Goal: Transaction & Acquisition: Purchase product/service

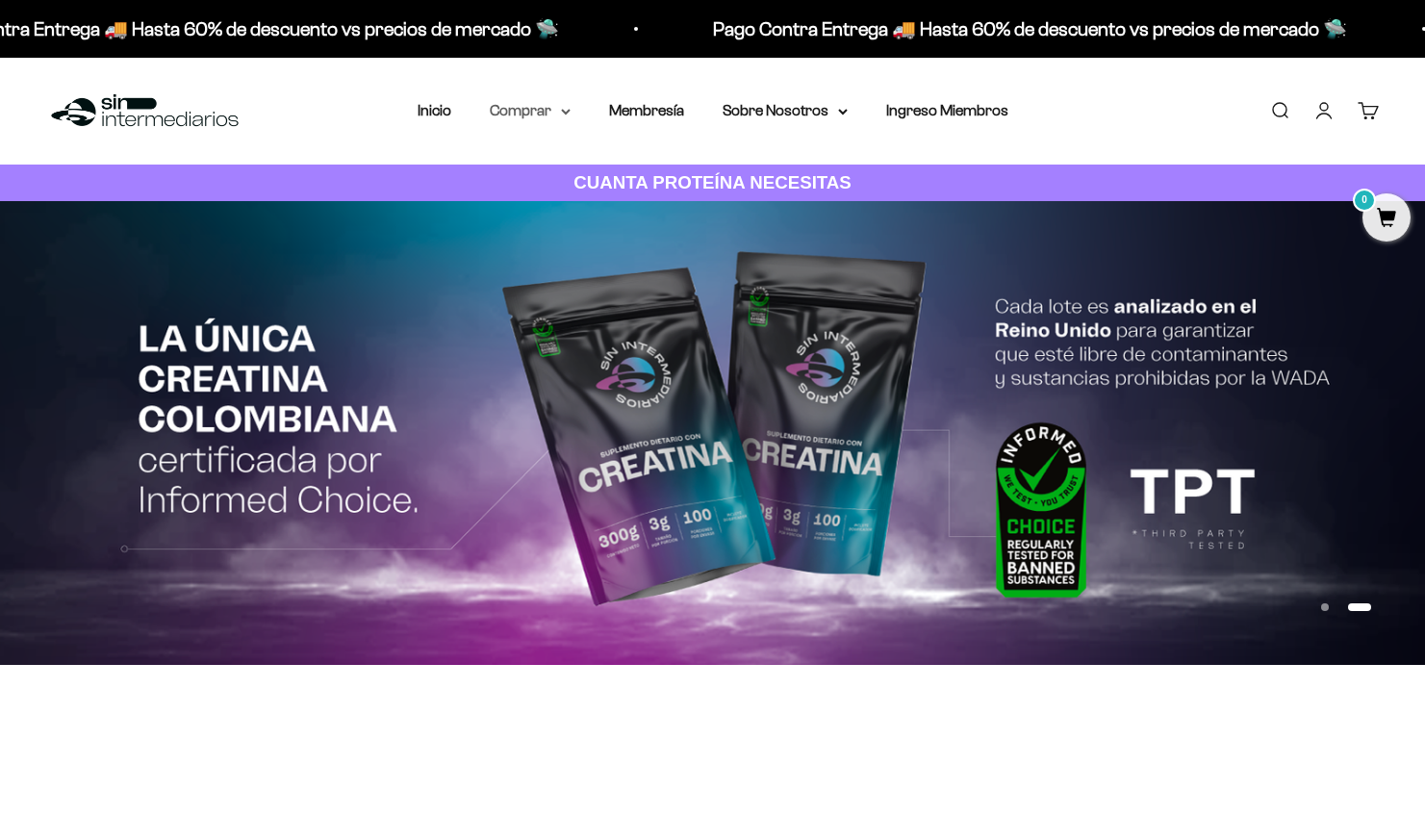
click at [525, 114] on summary "Comprar" at bounding box center [530, 110] width 81 height 25
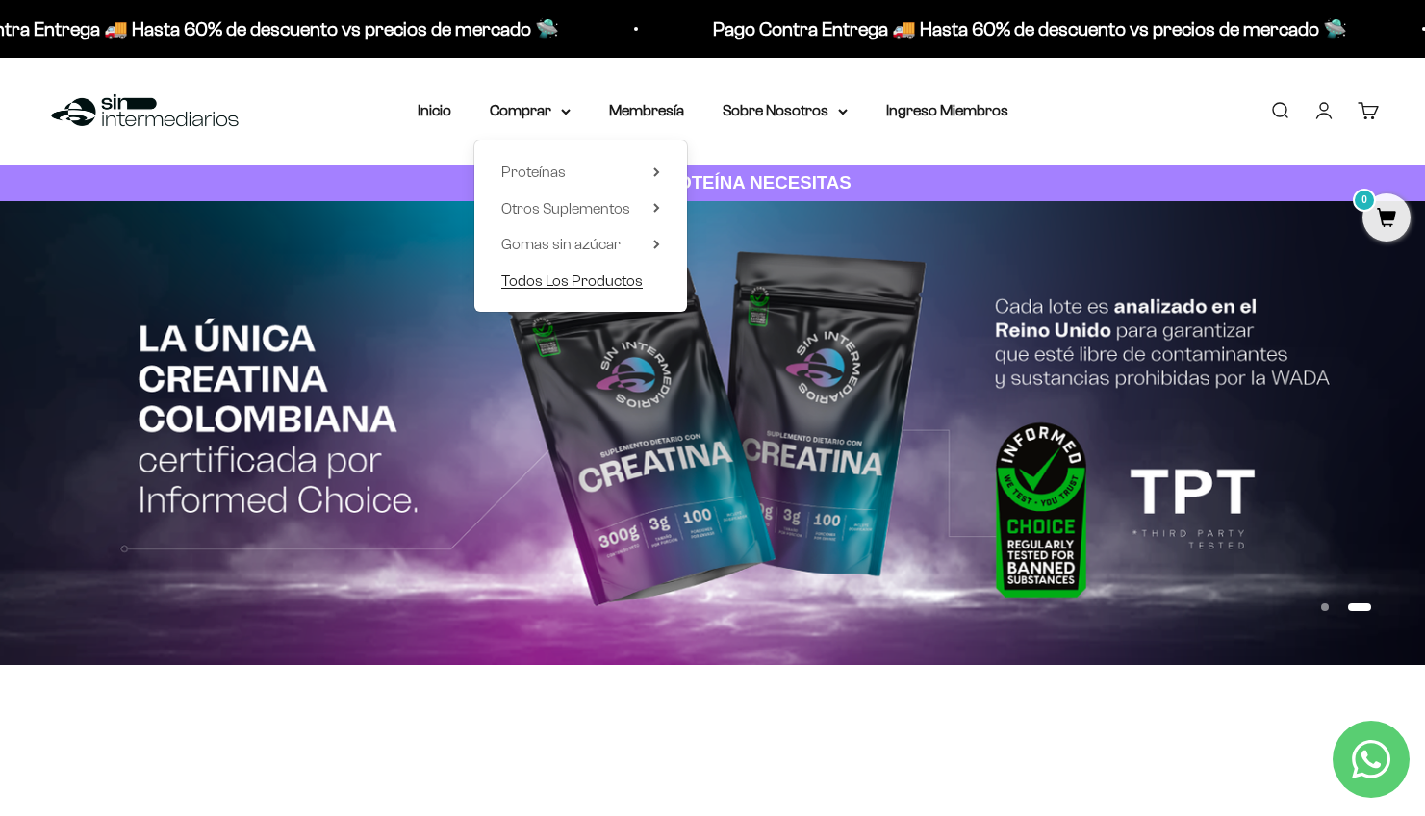
click at [555, 273] on span "Todos Los Productos" at bounding box center [571, 280] width 141 height 16
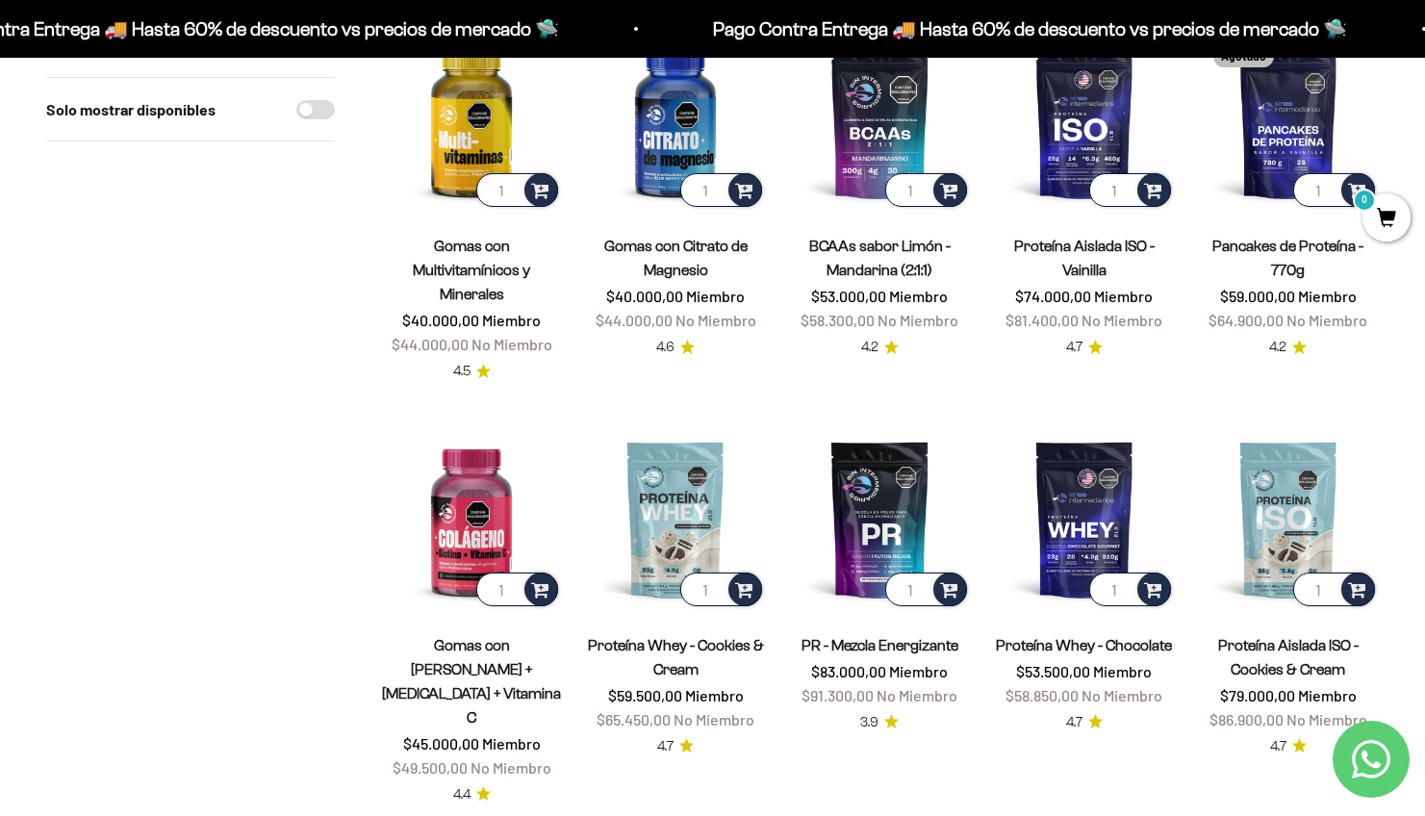
scroll to position [623, 0]
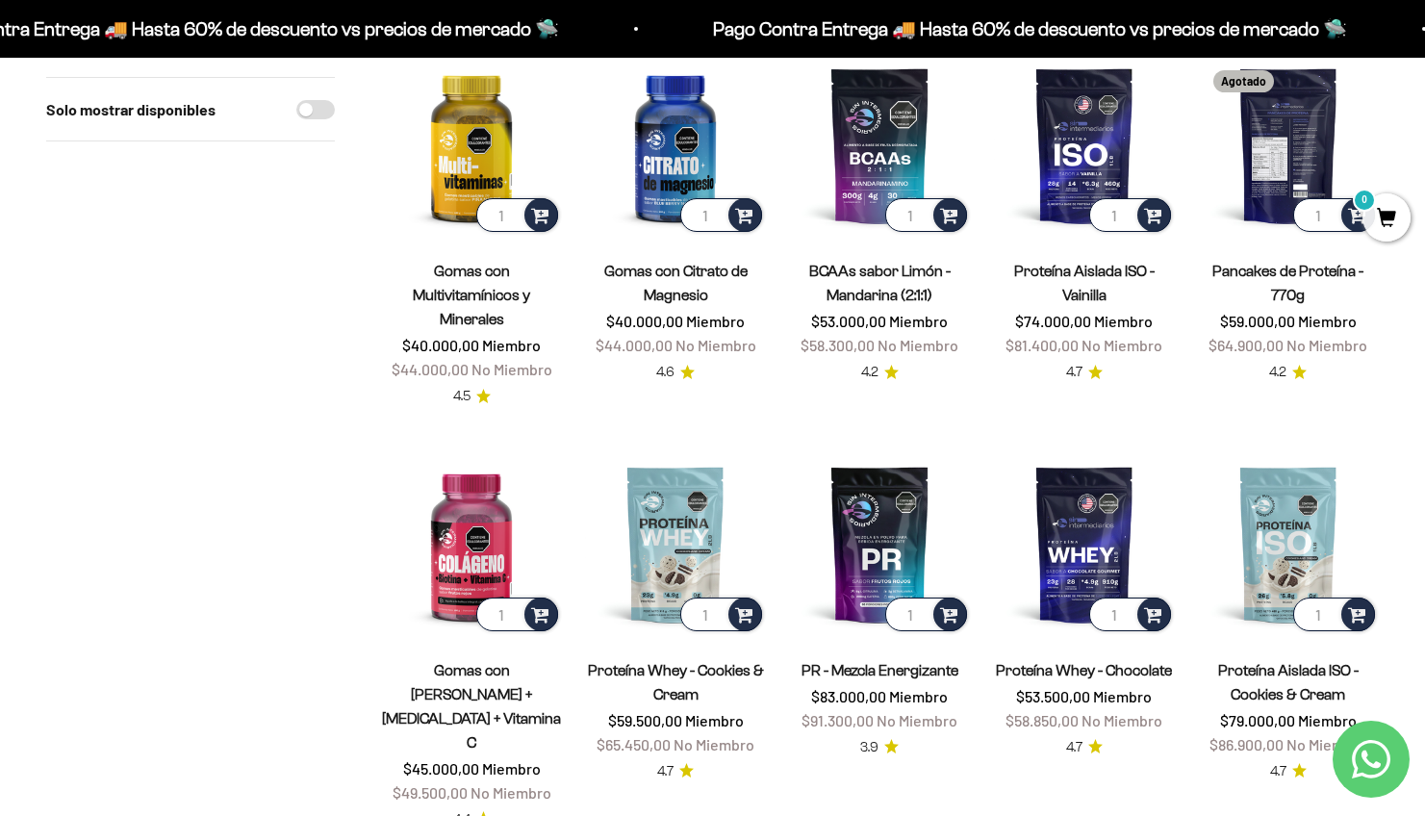
click at [1260, 122] on img at bounding box center [1288, 145] width 181 height 181
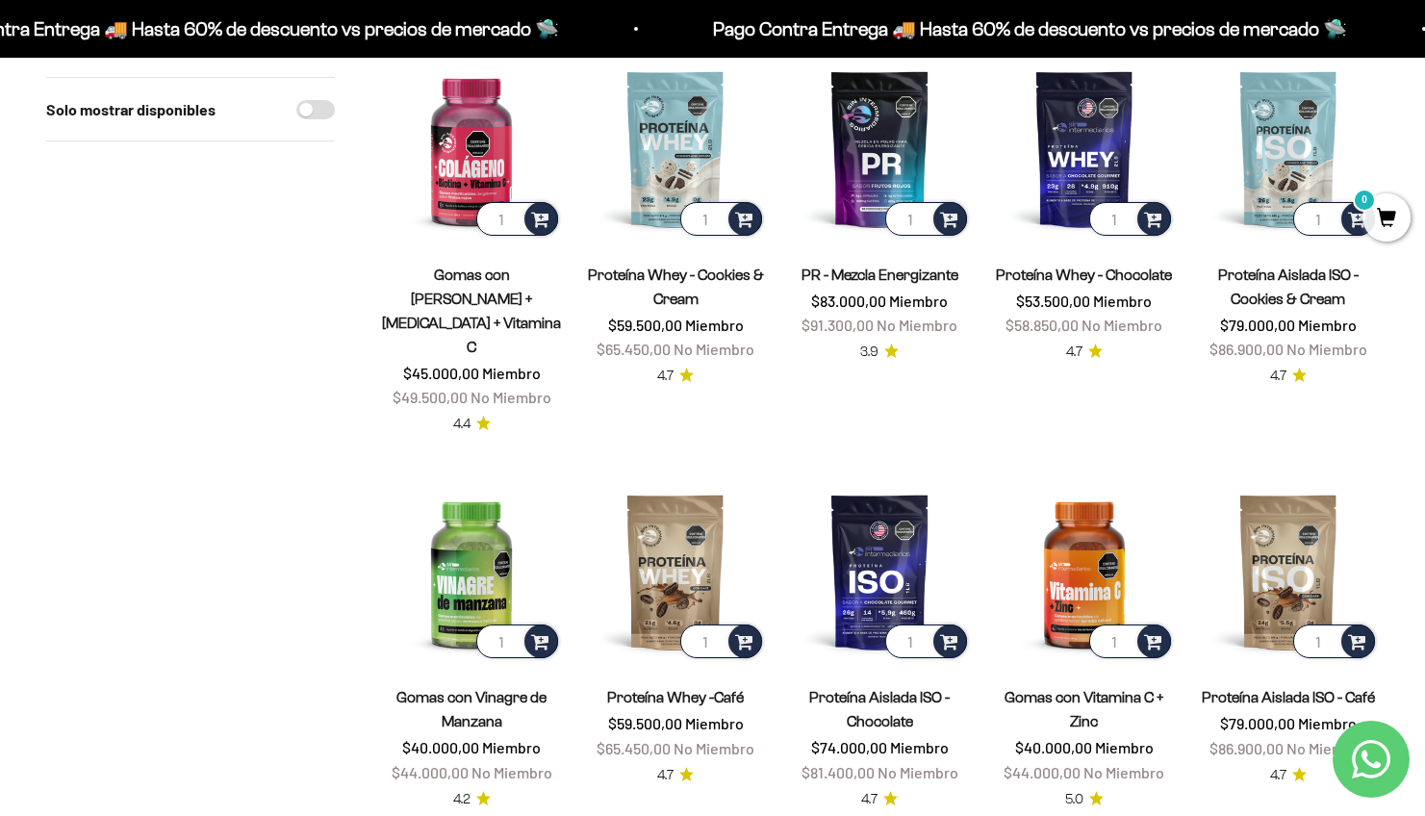
scroll to position [1001, 0]
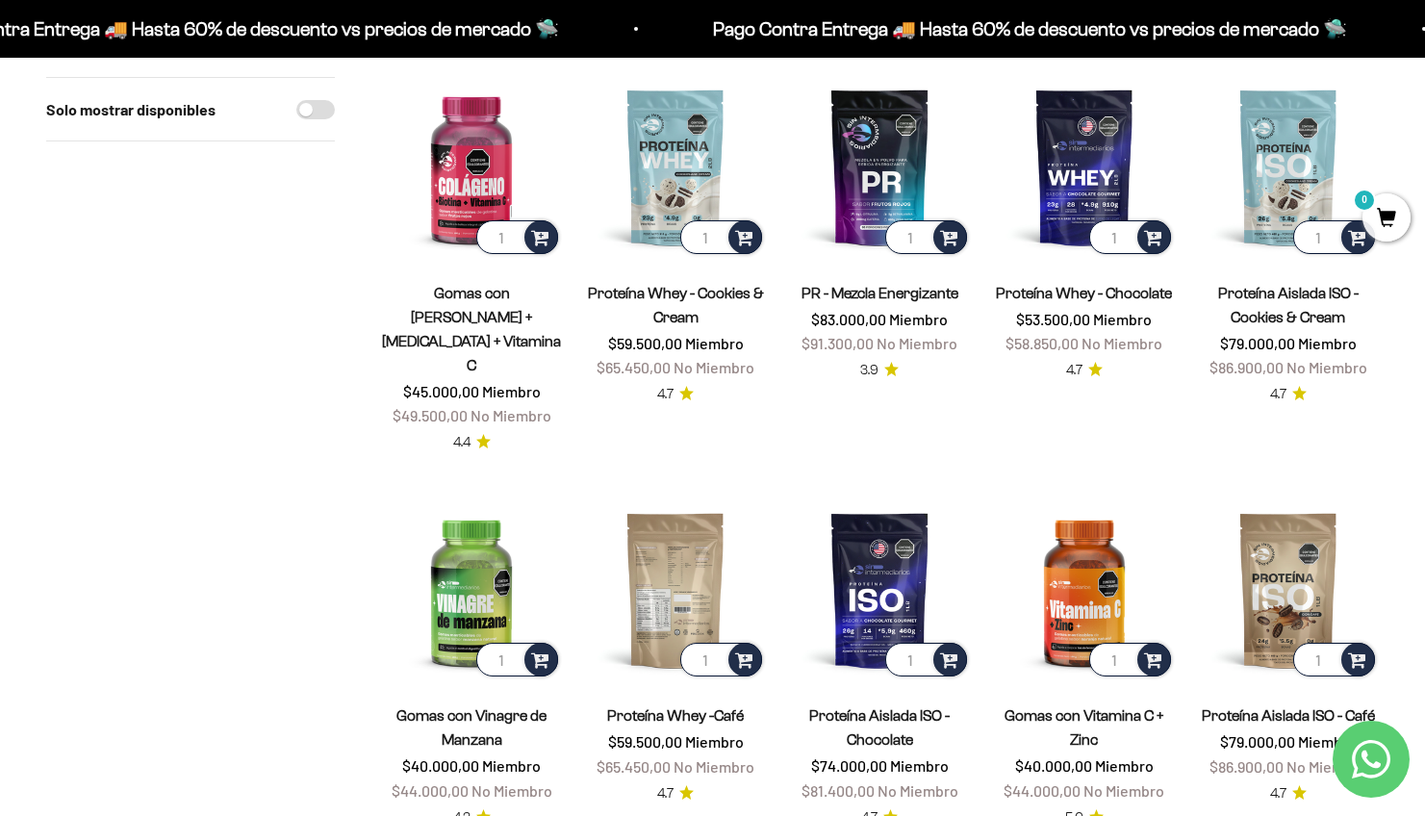
click at [680, 547] on img at bounding box center [675, 589] width 181 height 181
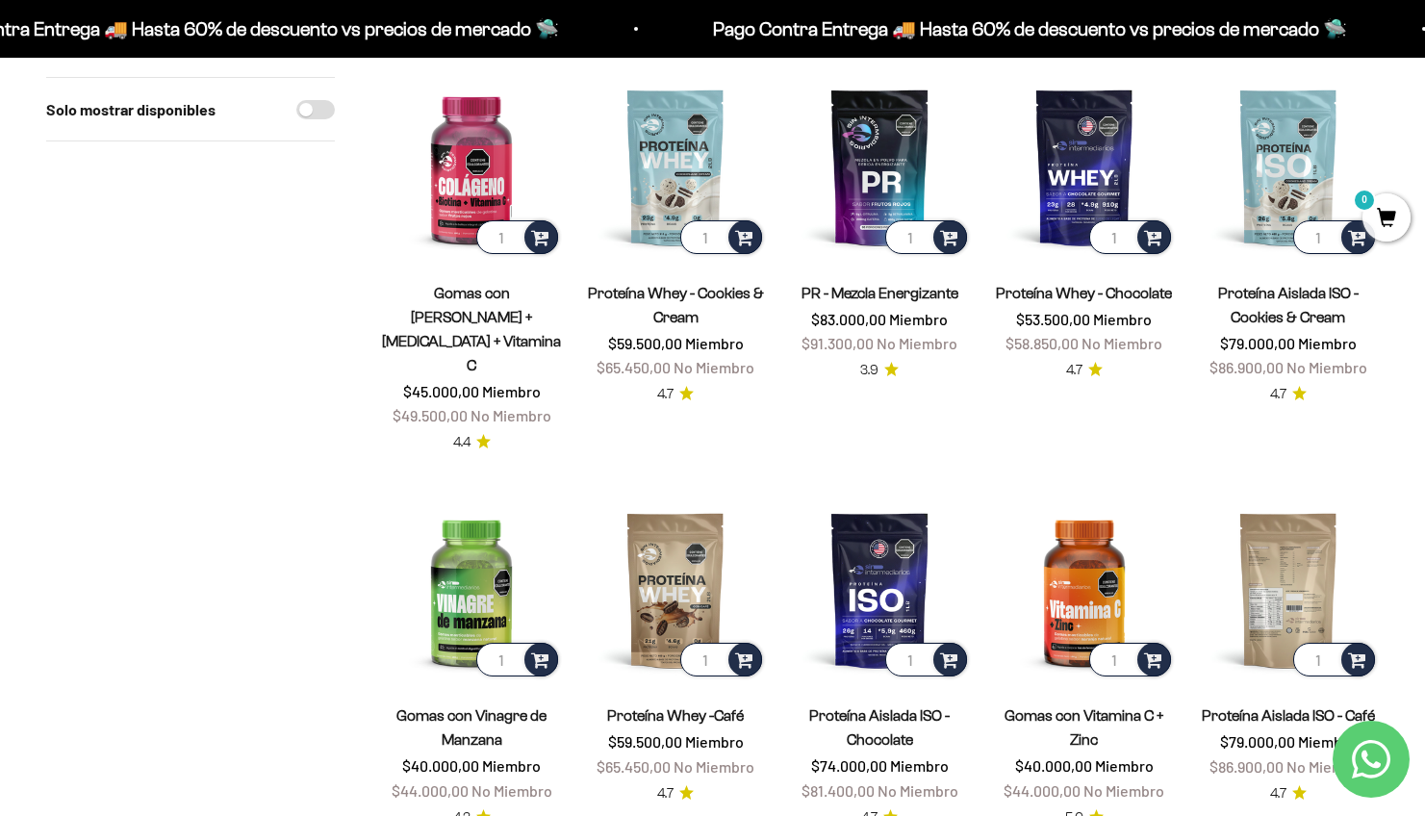
click at [1283, 522] on img at bounding box center [1288, 589] width 181 height 181
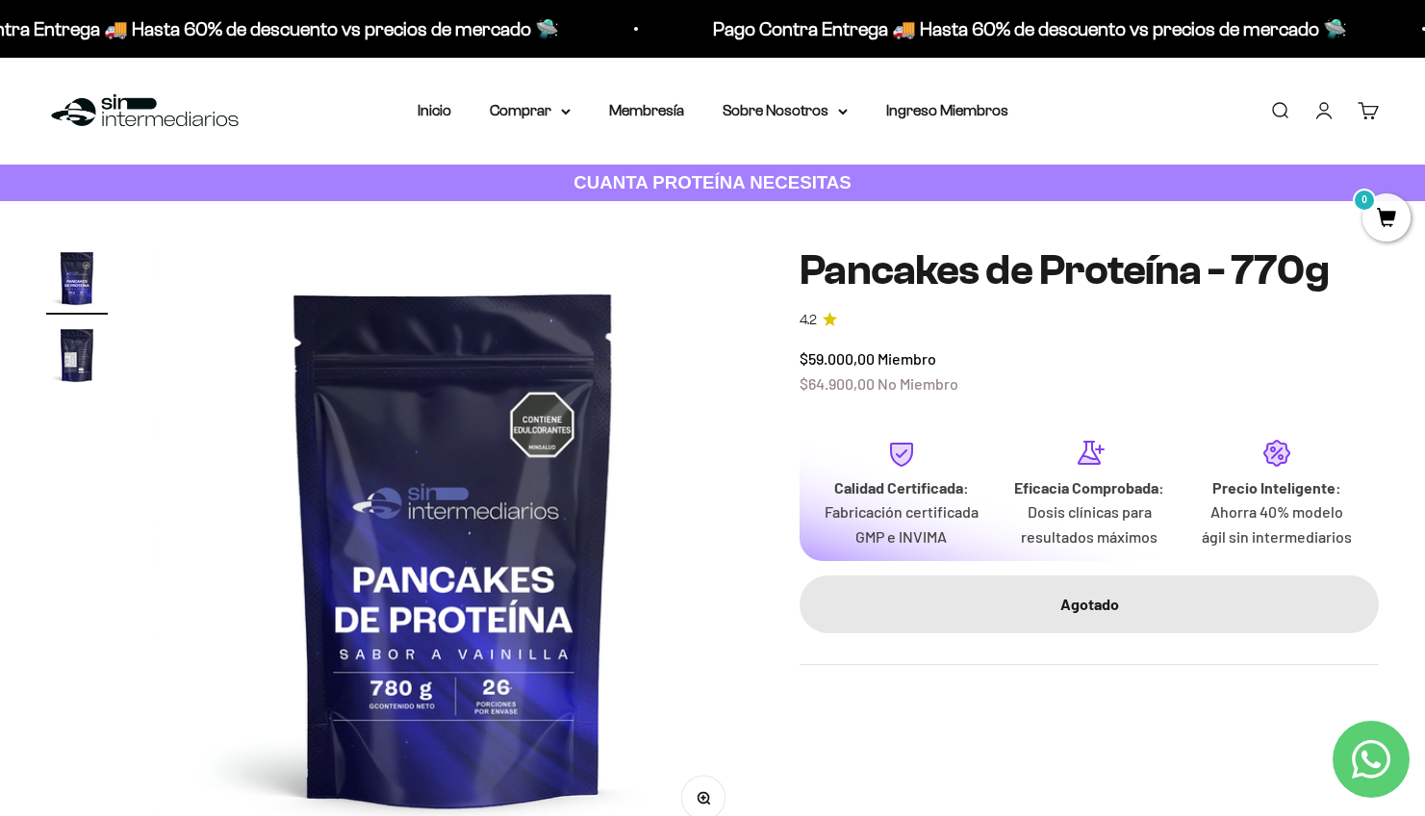
click at [73, 349] on img "Ir al artículo 2" at bounding box center [77, 355] width 62 height 62
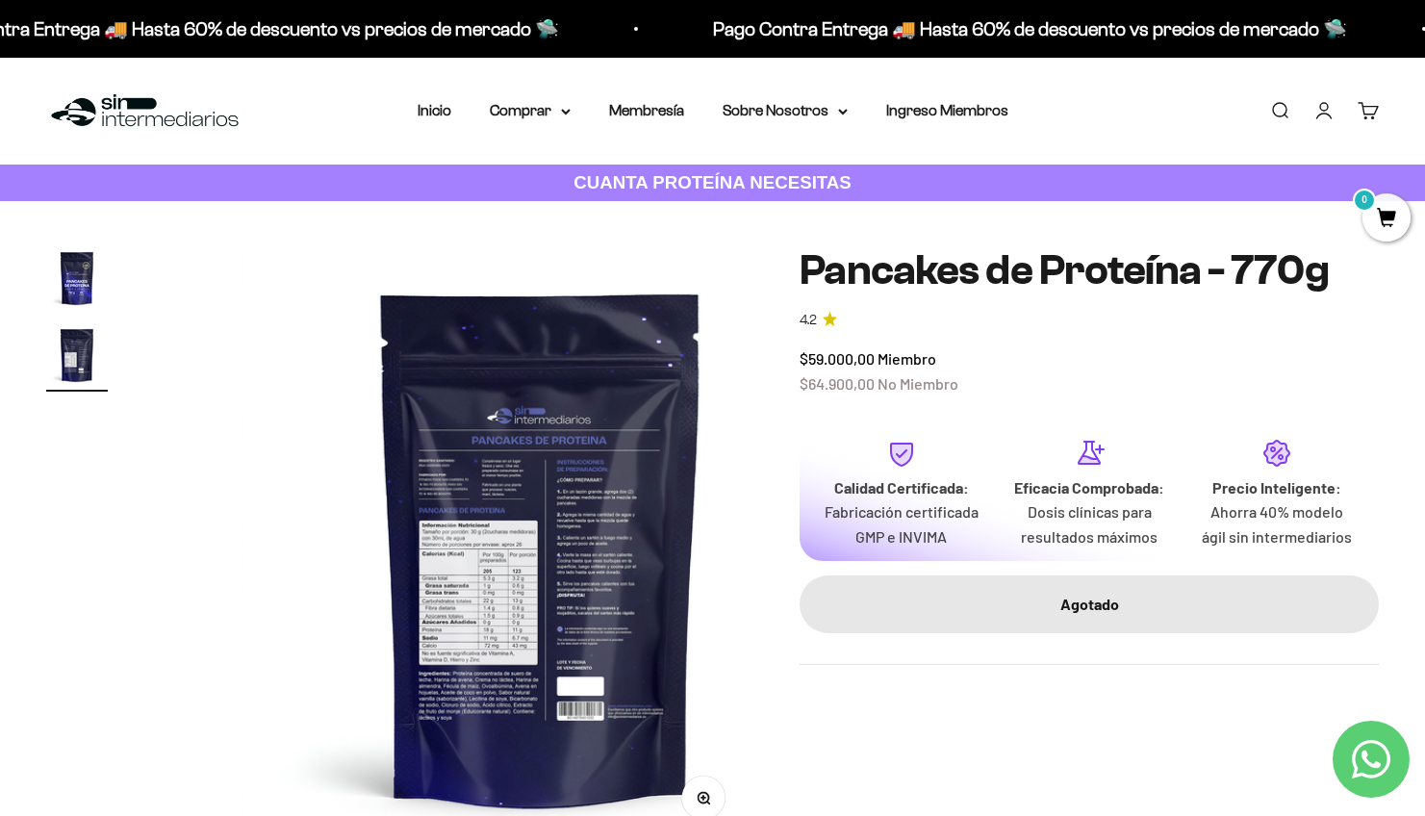
scroll to position [0, 622]
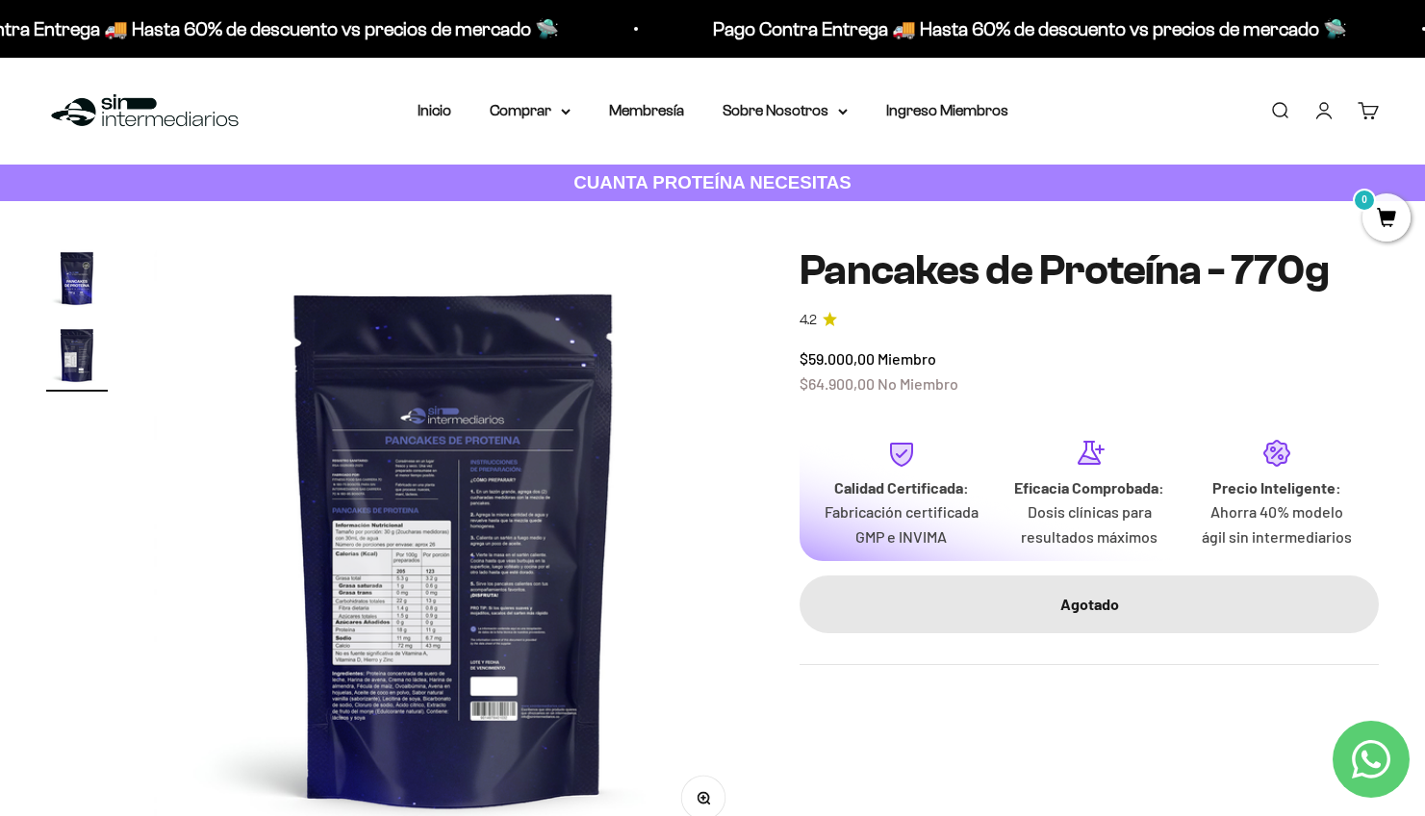
click at [419, 500] on img at bounding box center [453, 546] width 599 height 599
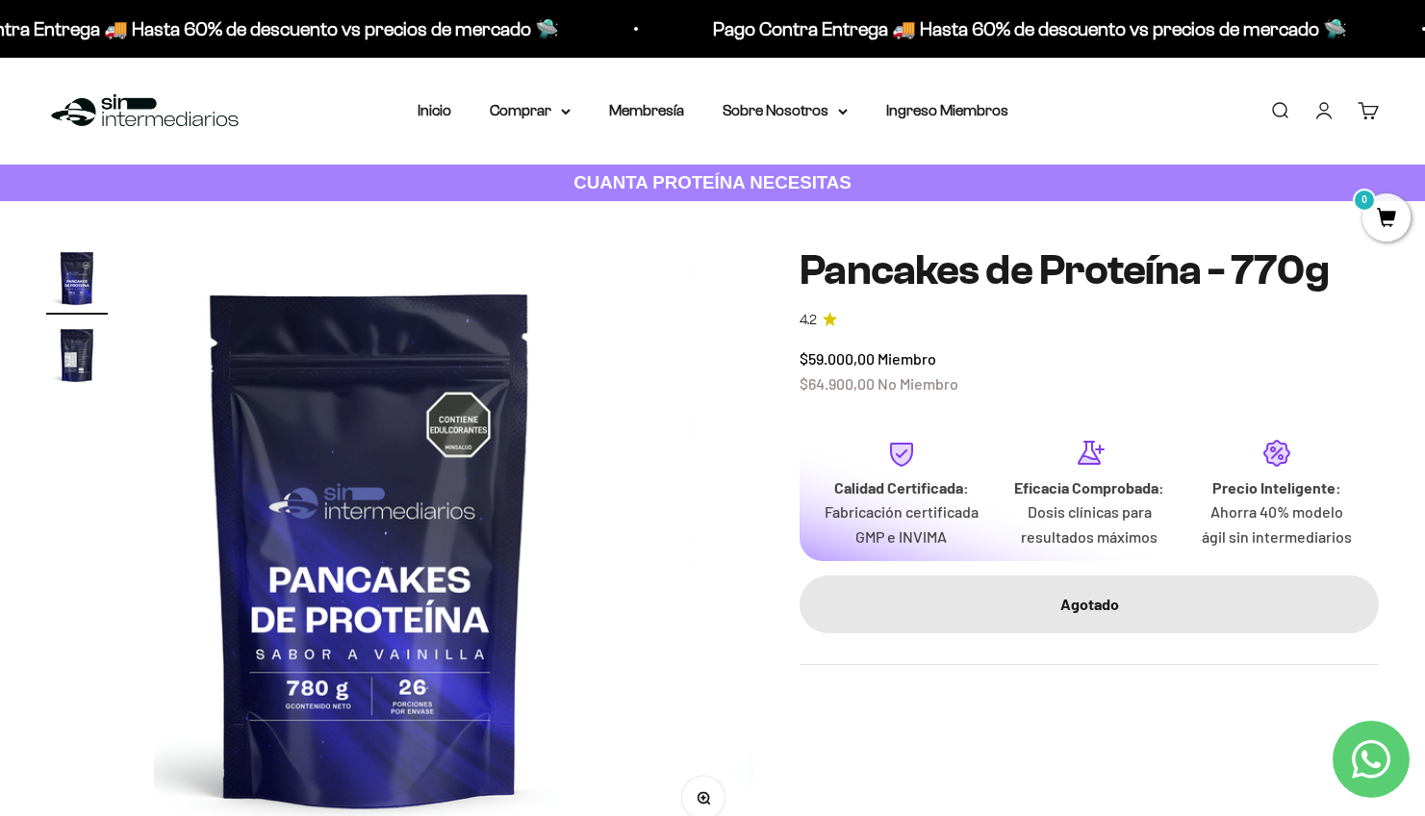
scroll to position [0, 0]
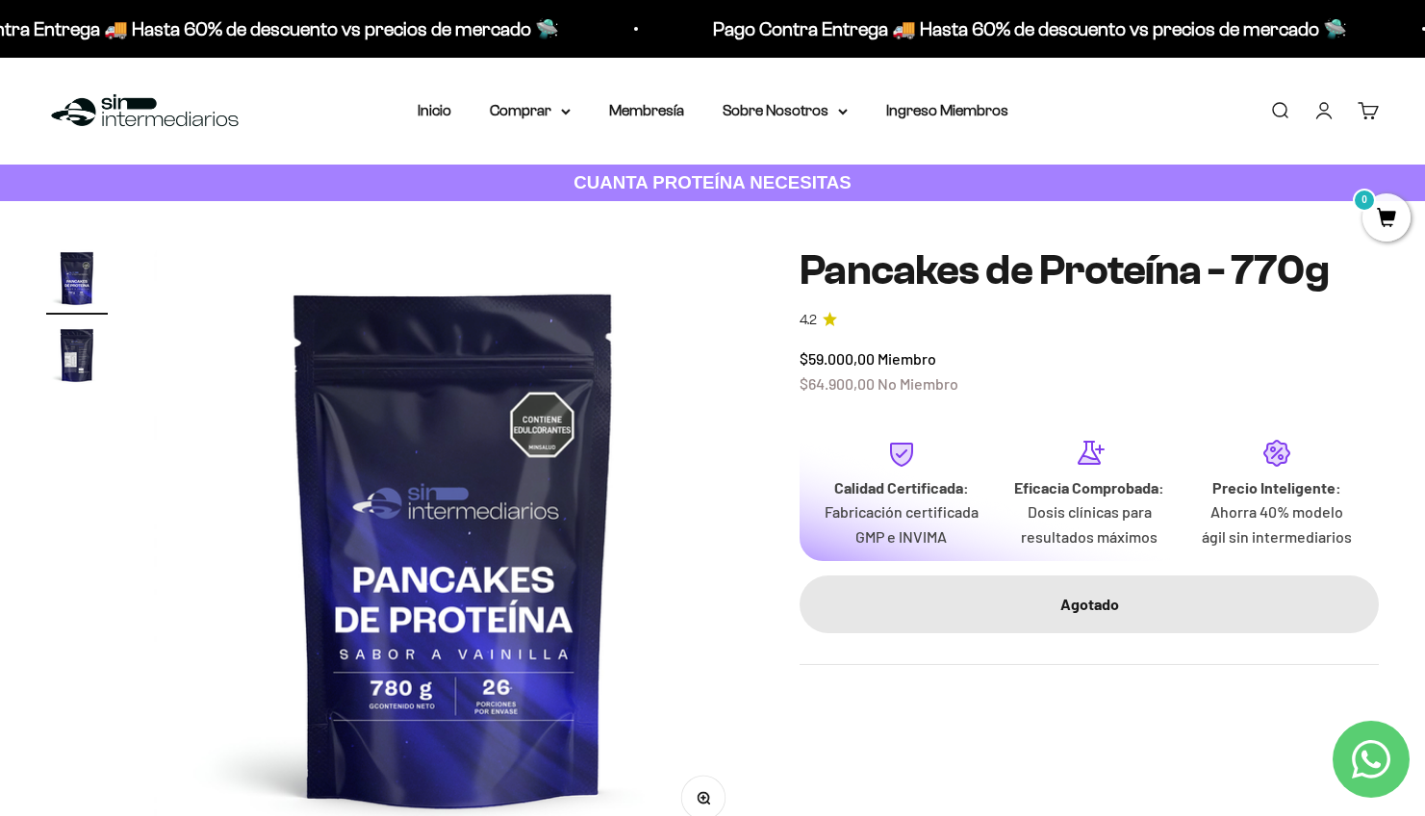
click at [75, 341] on img "Ir al artículo 2" at bounding box center [77, 355] width 62 height 62
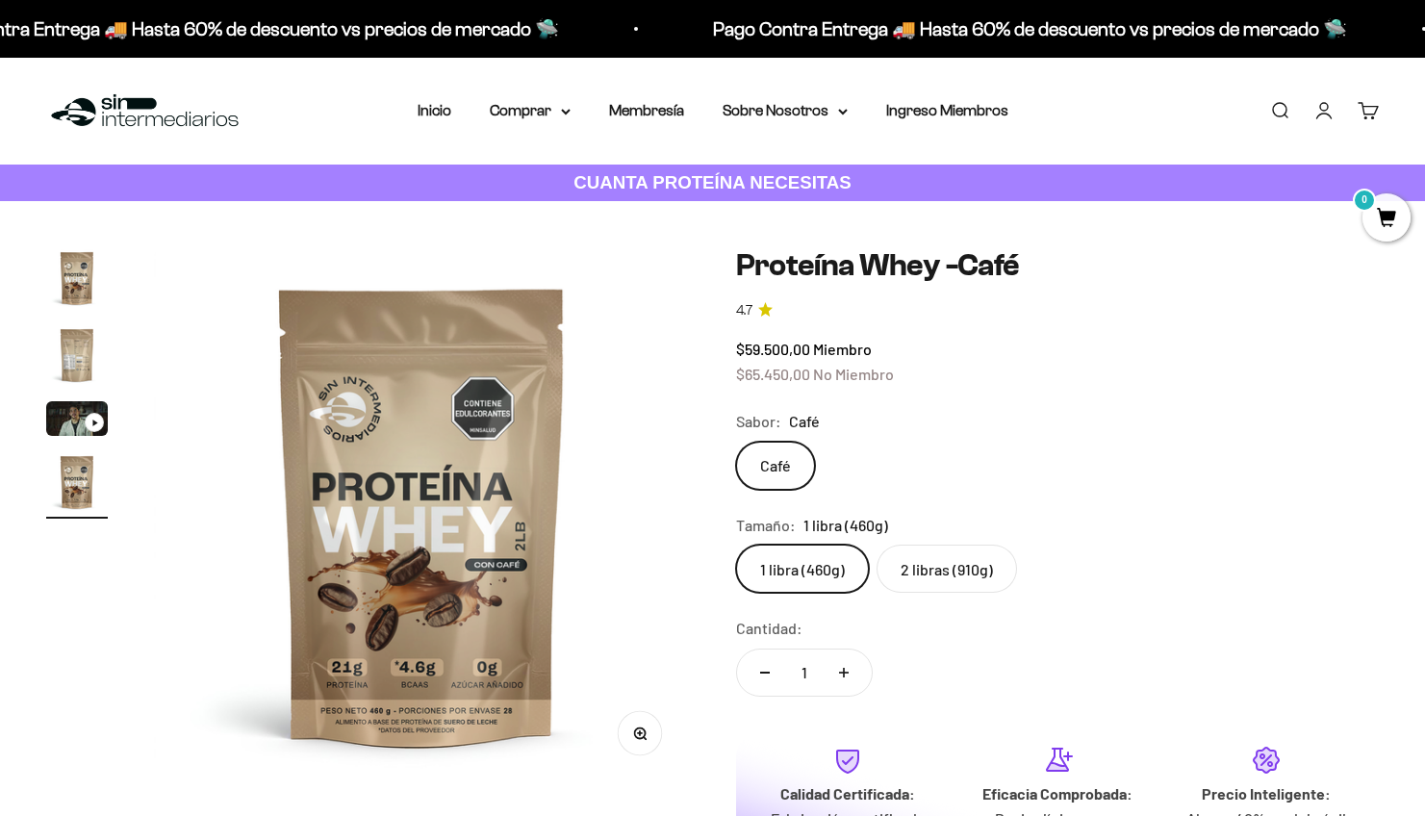
scroll to position [0, 1675]
click at [82, 490] on img "Ir al artículo 4" at bounding box center [77, 482] width 62 height 62
click at [85, 376] on img "Ir al artículo 2" at bounding box center [77, 355] width 62 height 62
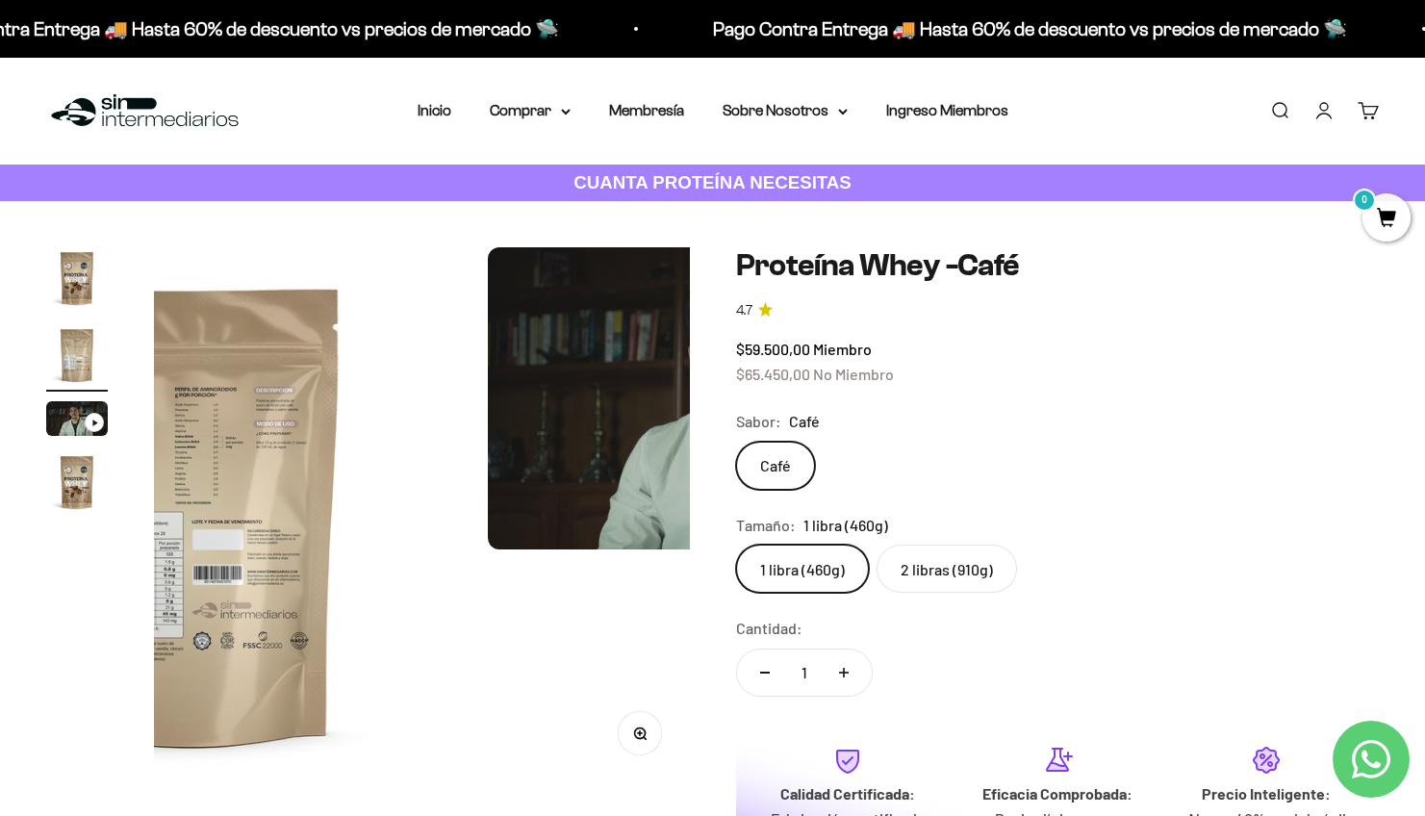
scroll to position [0, 559]
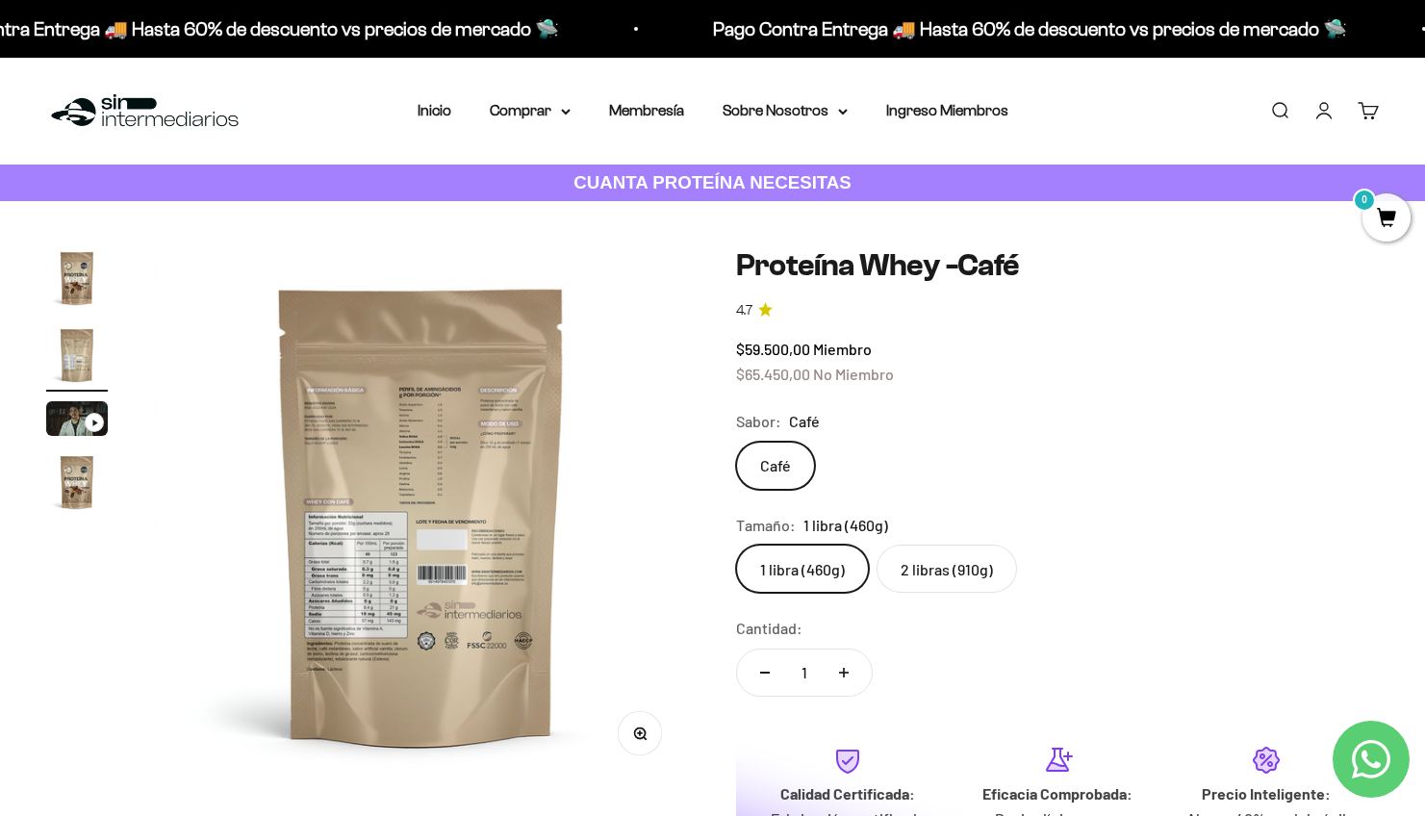
click at [438, 567] on img at bounding box center [422, 515] width 536 height 536
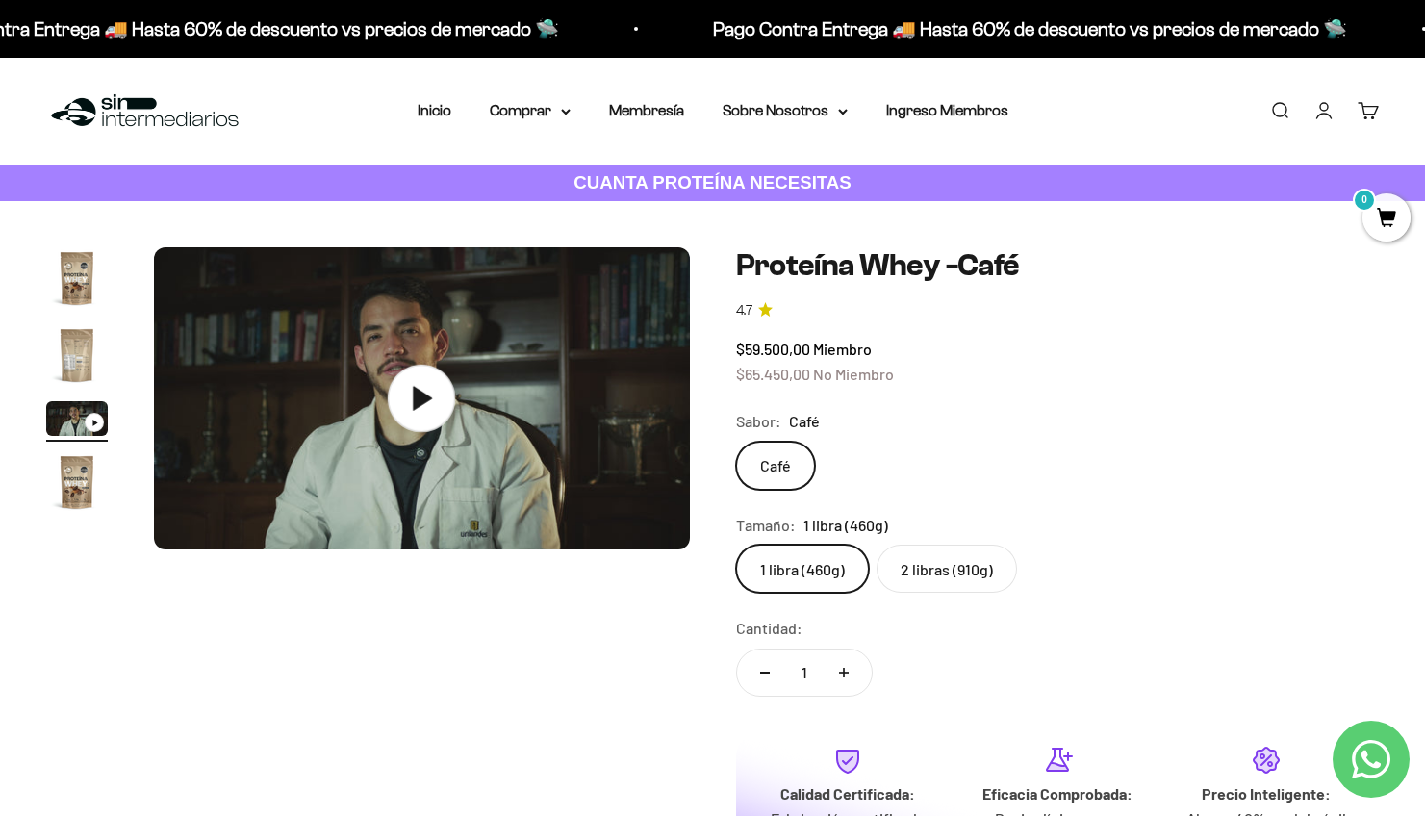
click at [431, 392] on icon at bounding box center [421, 398] width 67 height 67
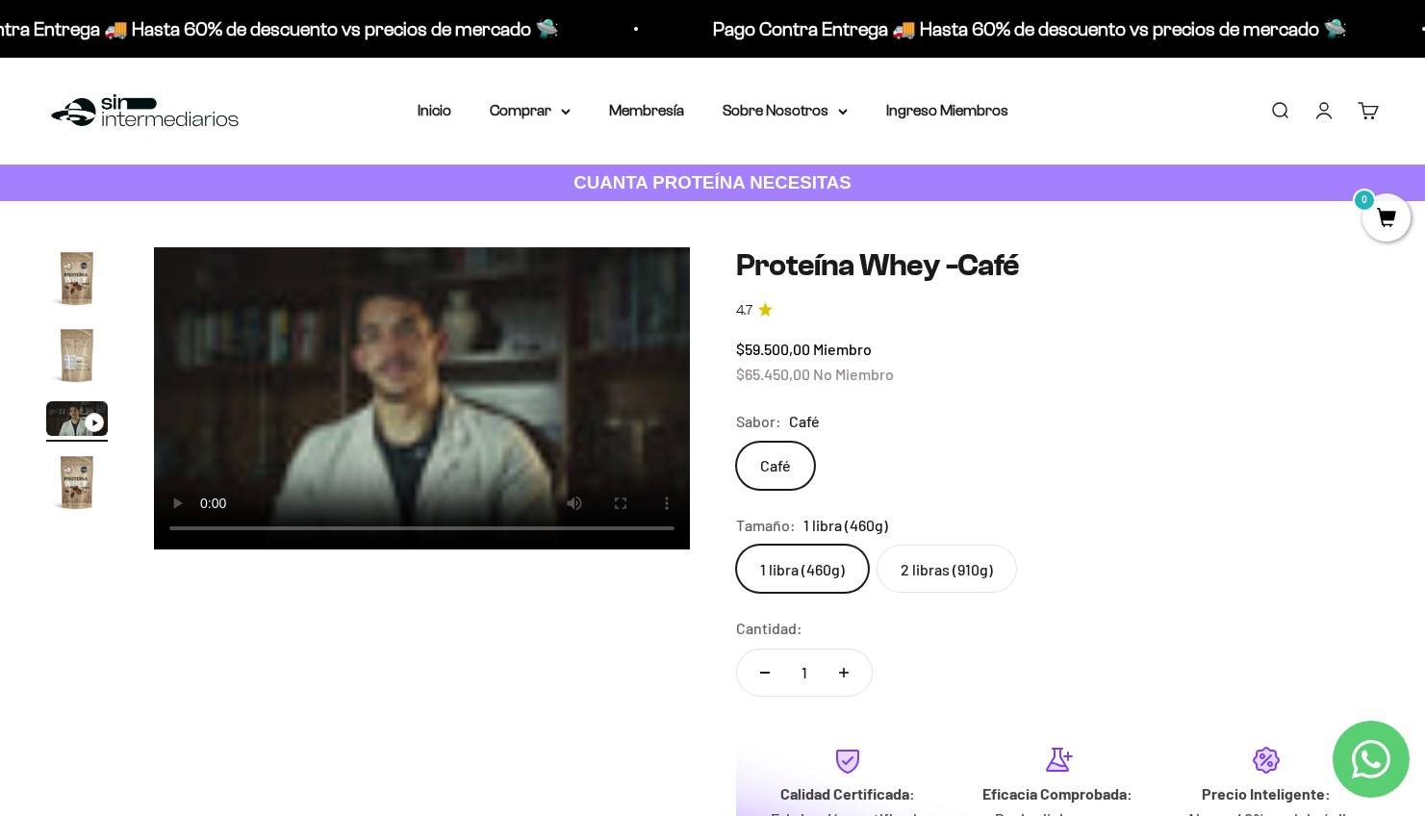
scroll to position [0, 0]
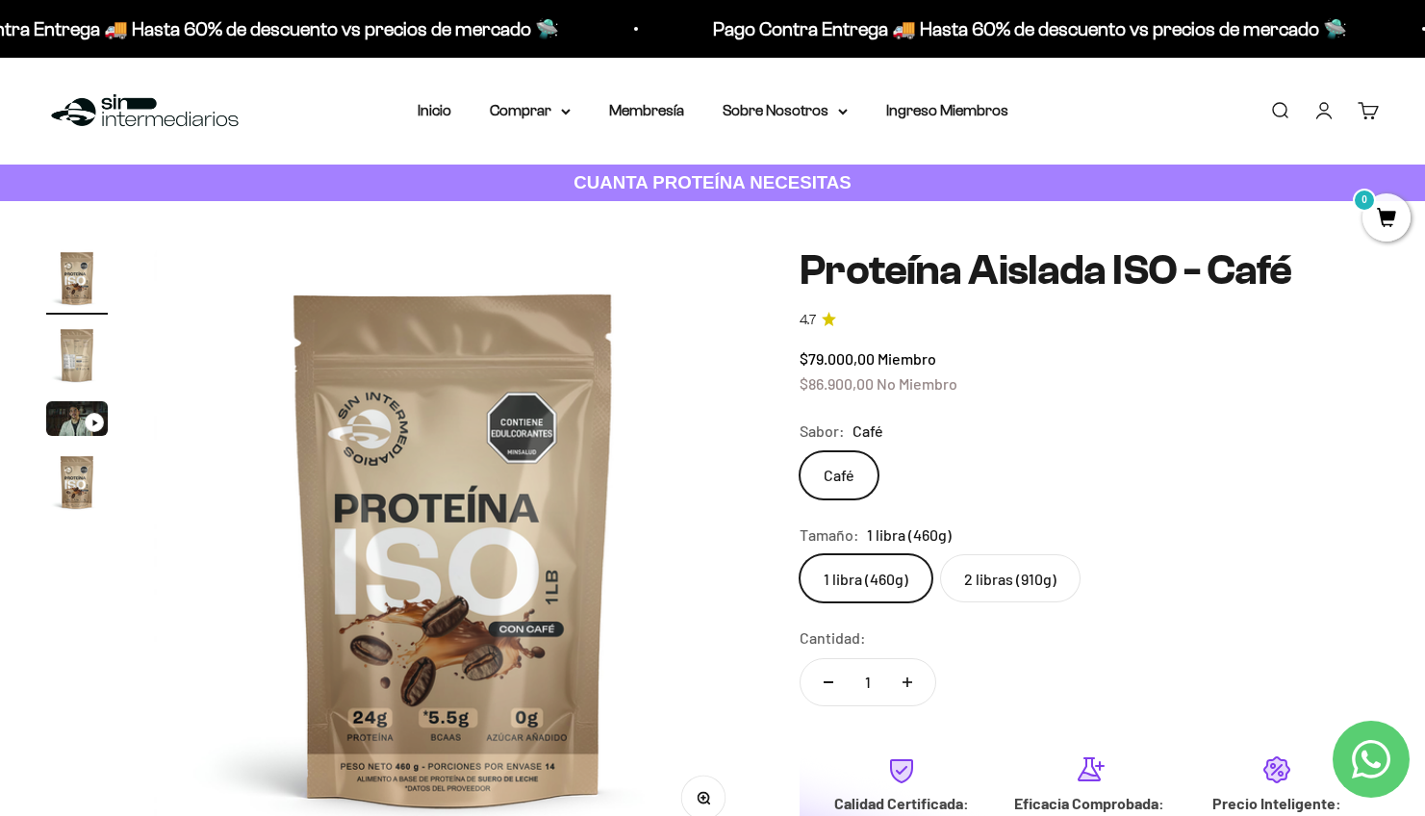
click at [91, 414] on div "Ir al artículo 3" at bounding box center [94, 422] width 19 height 19
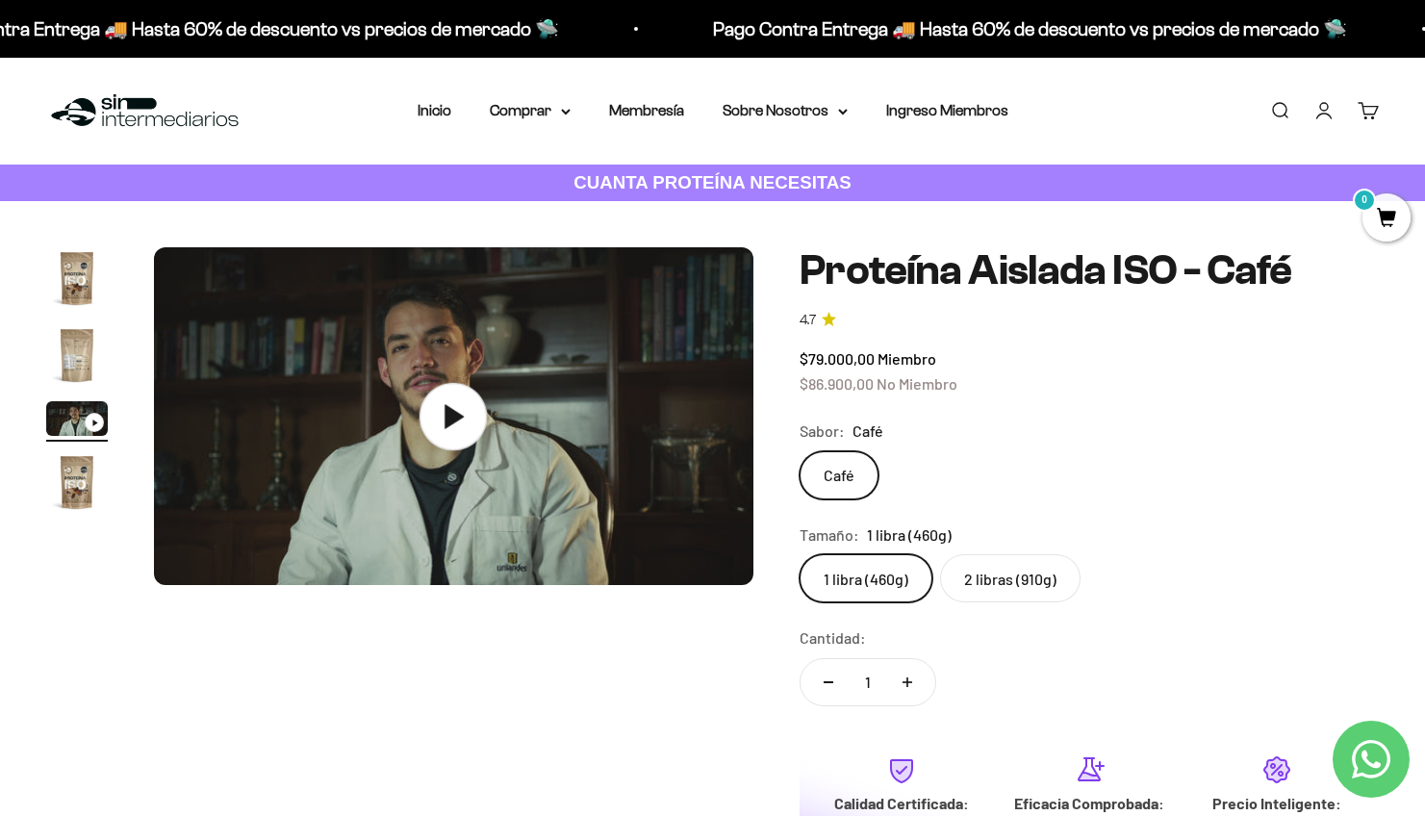
click at [457, 399] on icon at bounding box center [452, 416] width 67 height 67
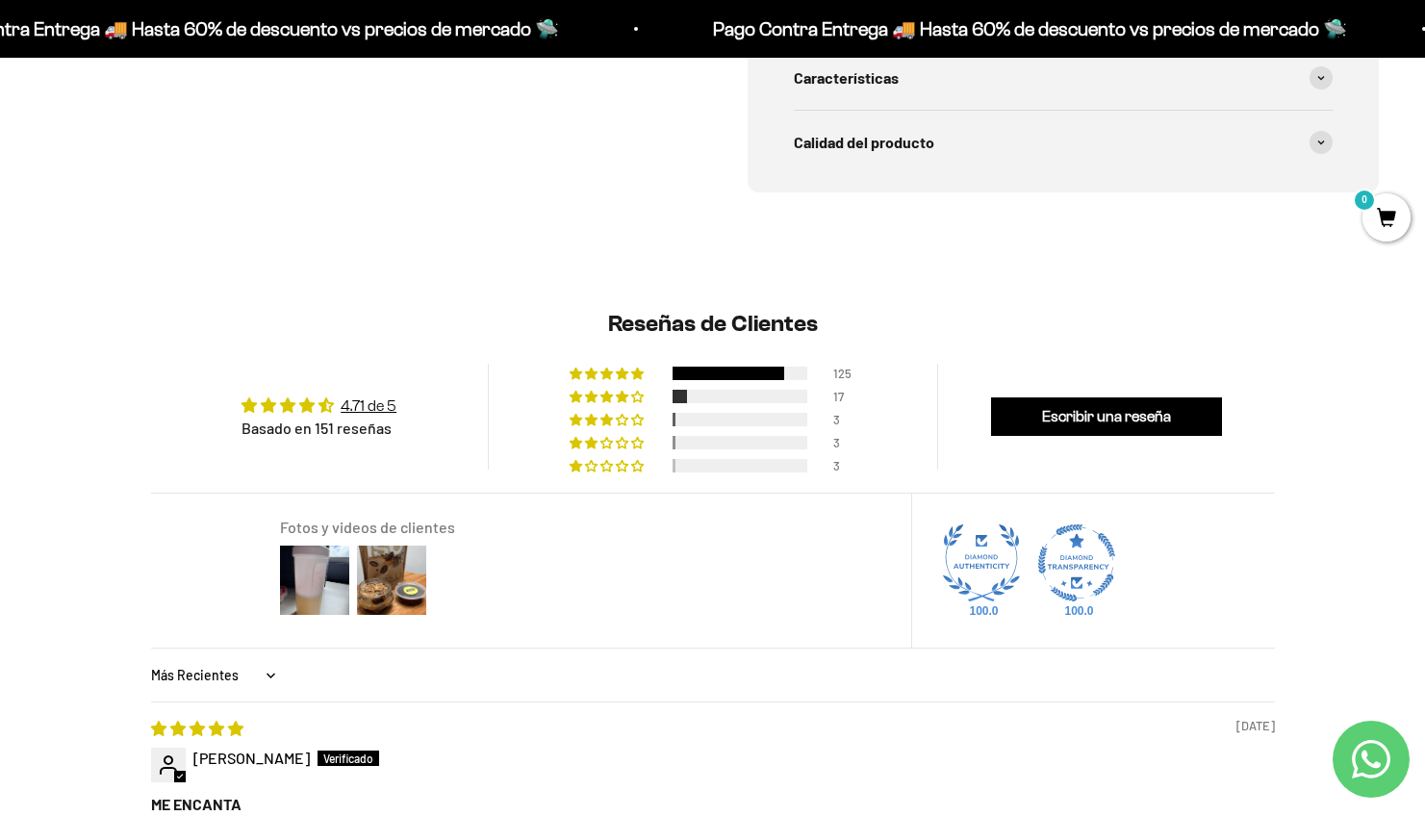
scroll to position [1540, 0]
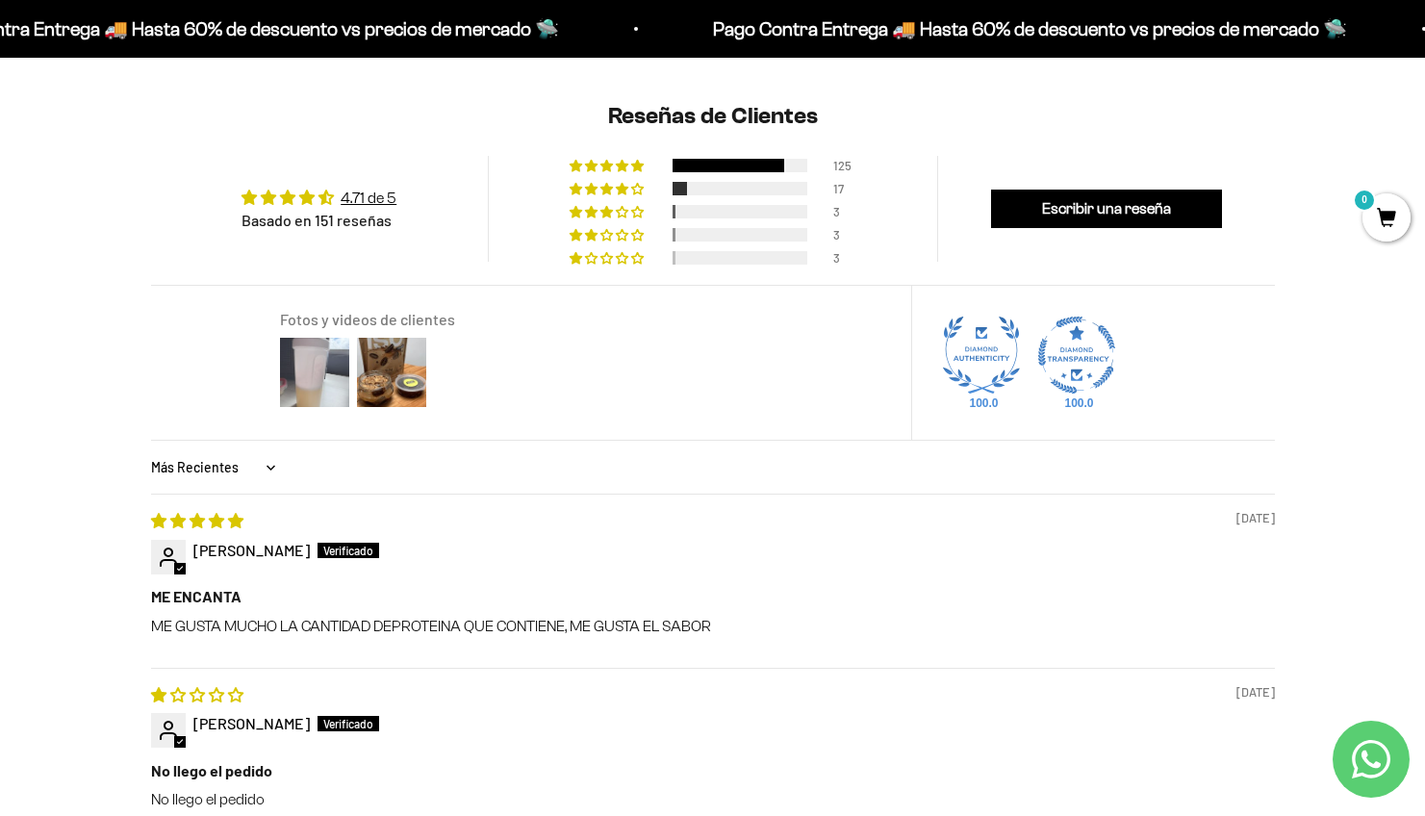
click at [299, 381] on img at bounding box center [314, 372] width 77 height 77
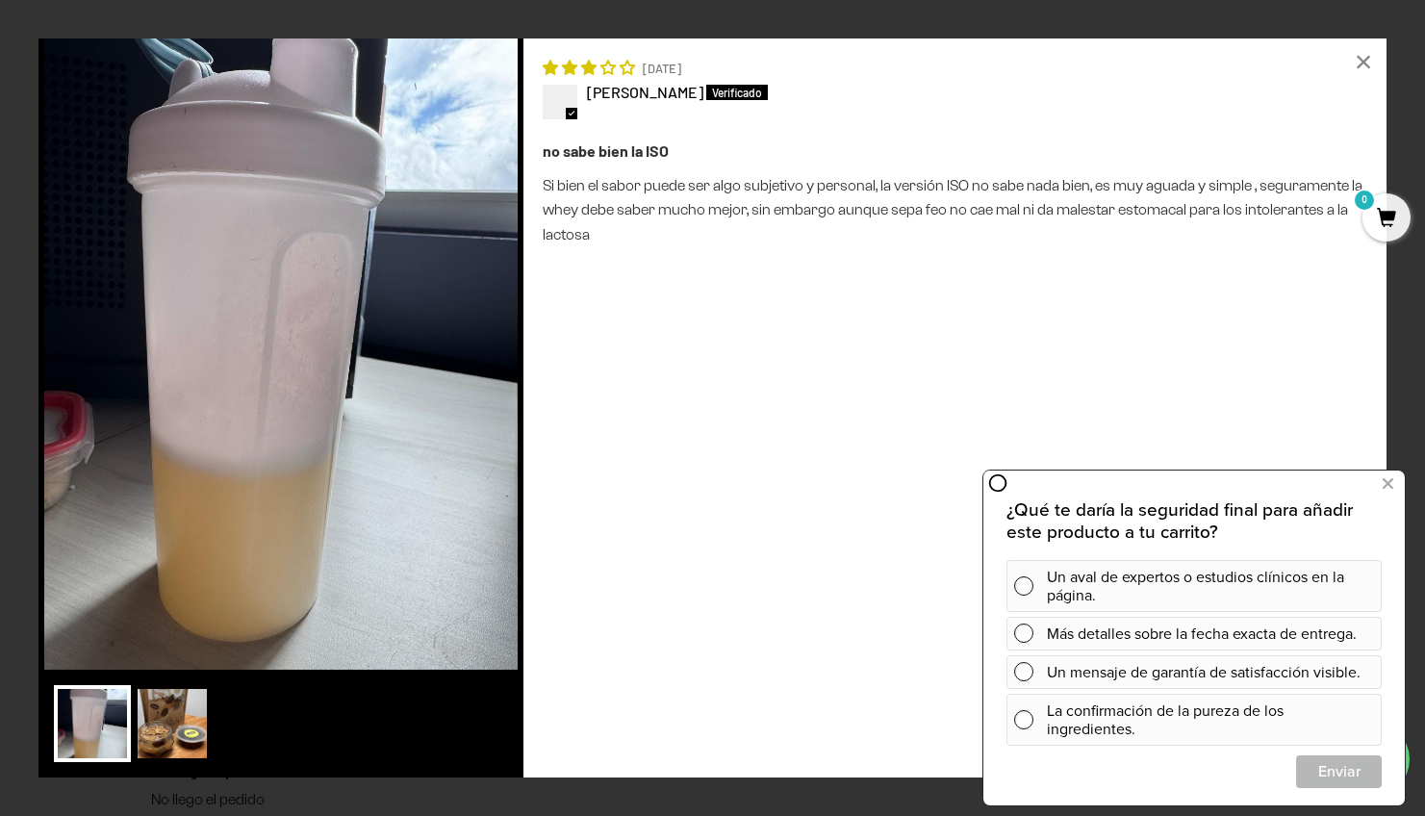
click at [165, 731] on img at bounding box center [172, 723] width 77 height 77
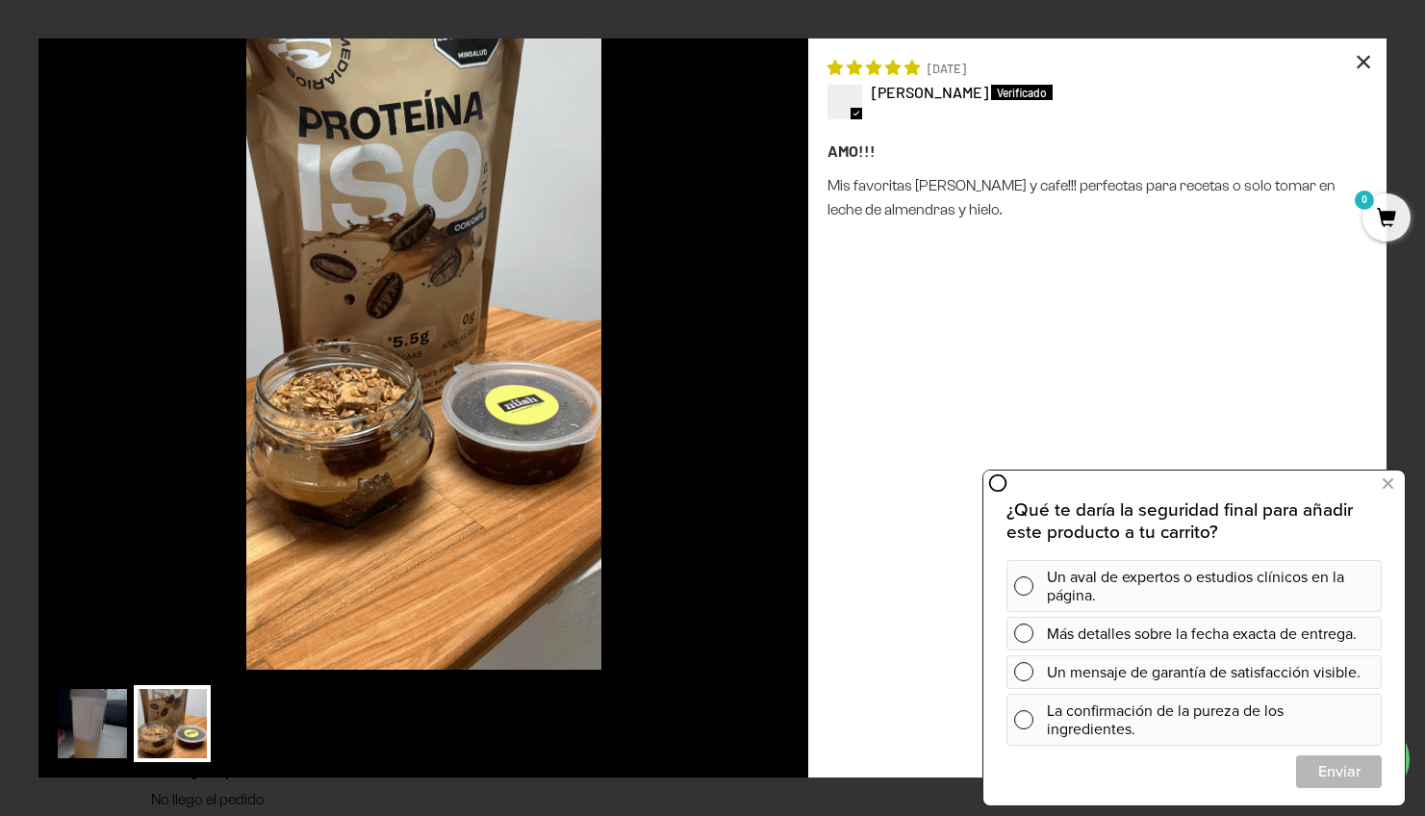
click at [1374, 54] on div "×" at bounding box center [1363, 61] width 46 height 46
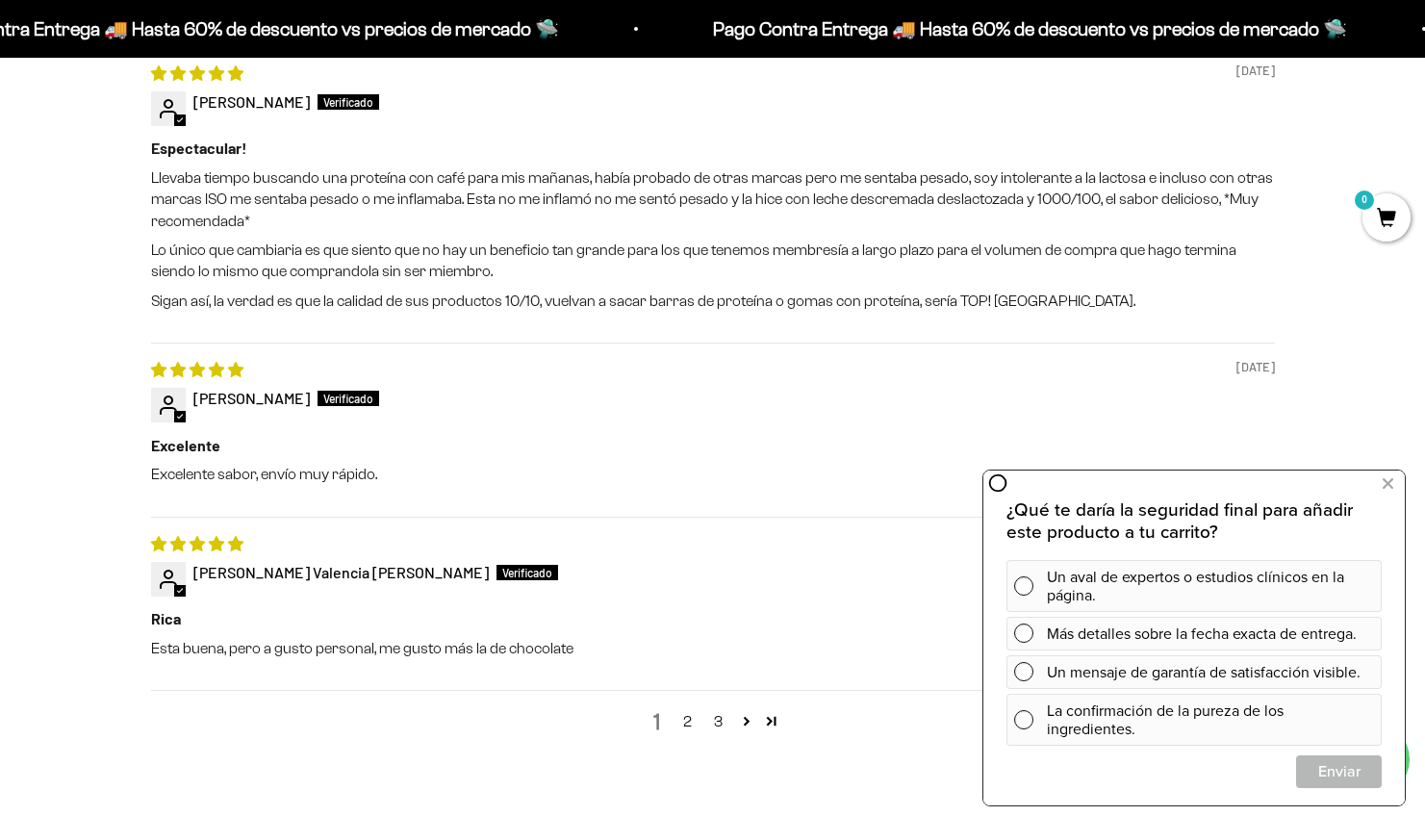
scroll to position [2477, 0]
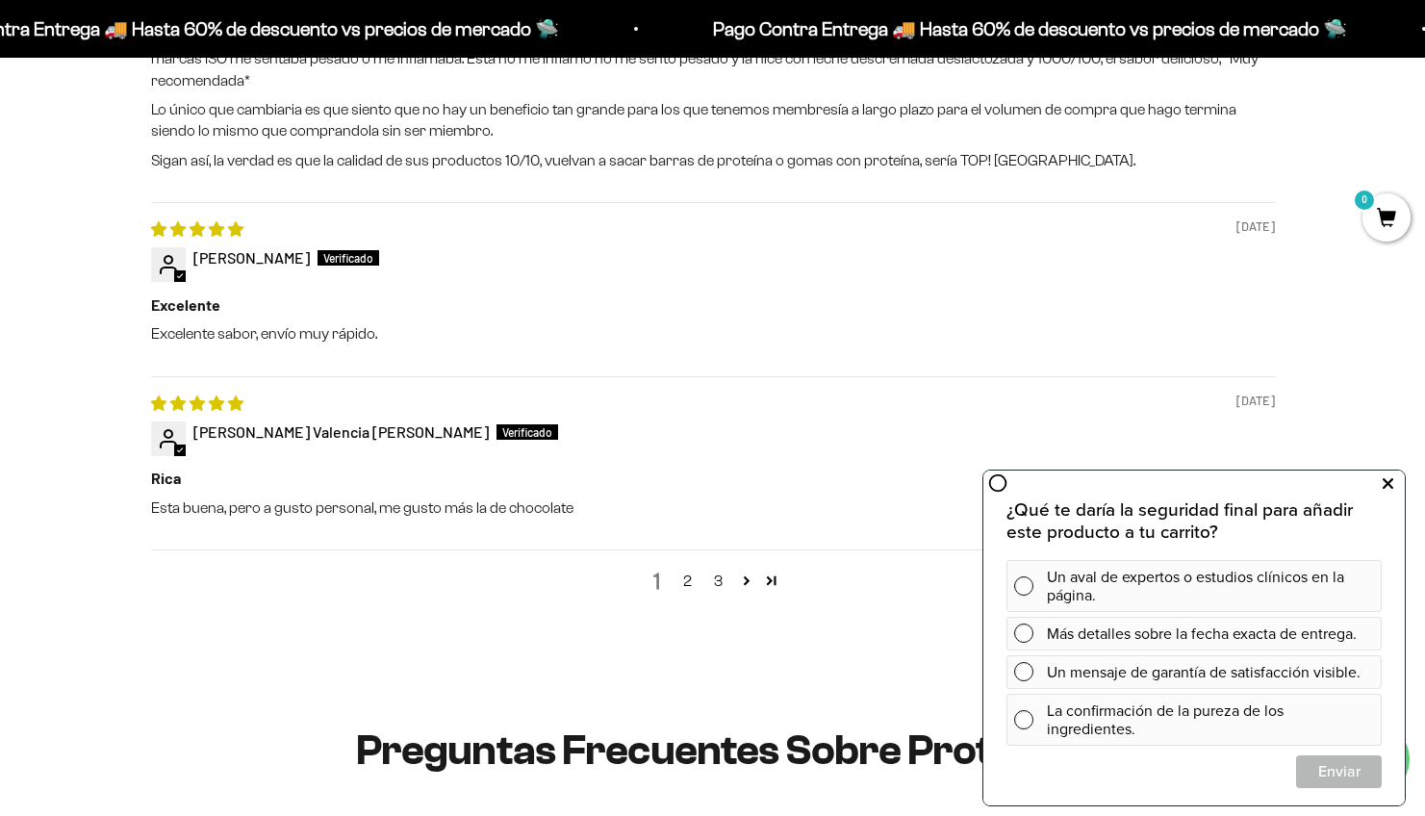
click at [1389, 482] on icon at bounding box center [1388, 483] width 11 height 25
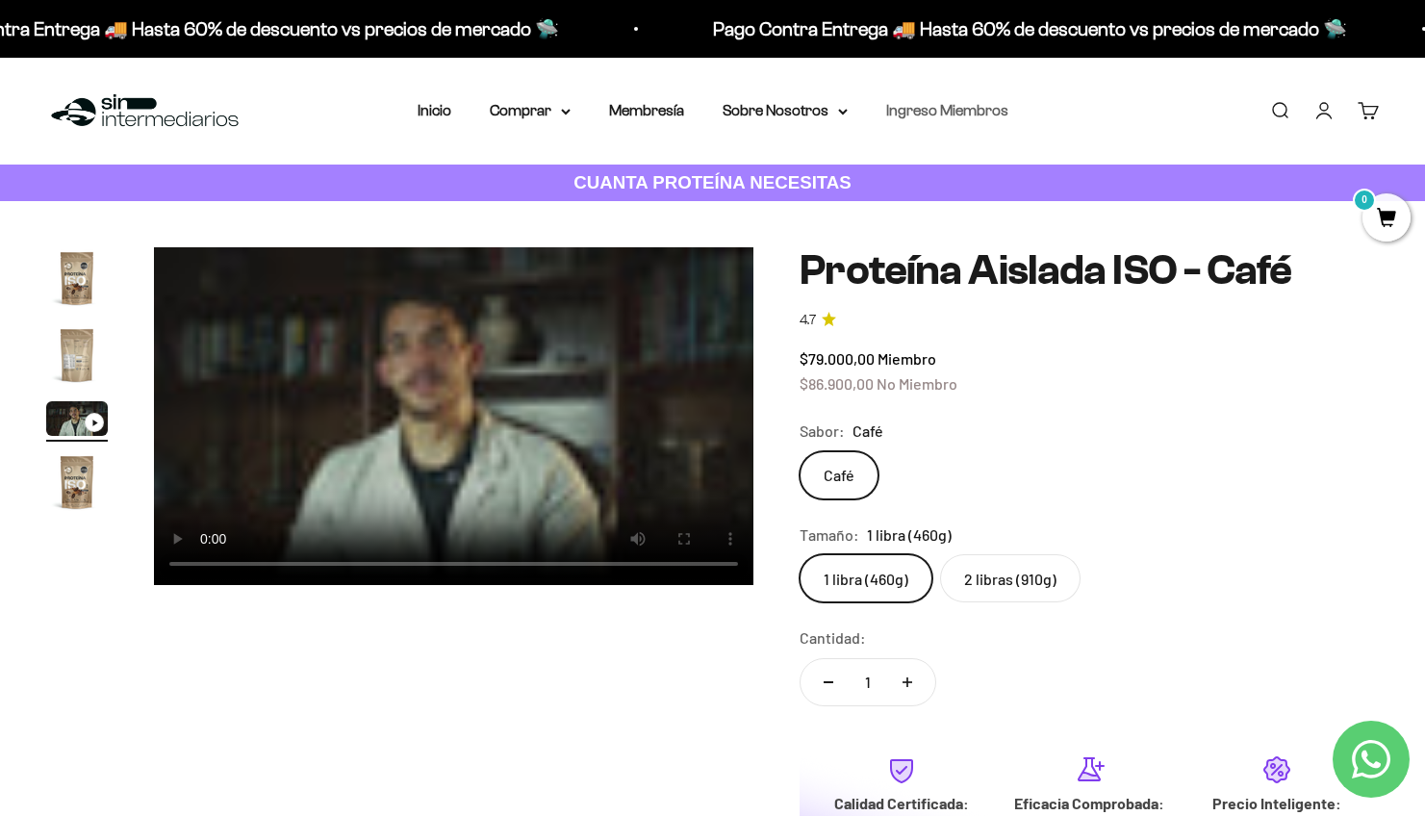
scroll to position [0, 0]
click at [427, 118] on link "Inicio" at bounding box center [435, 110] width 34 height 16
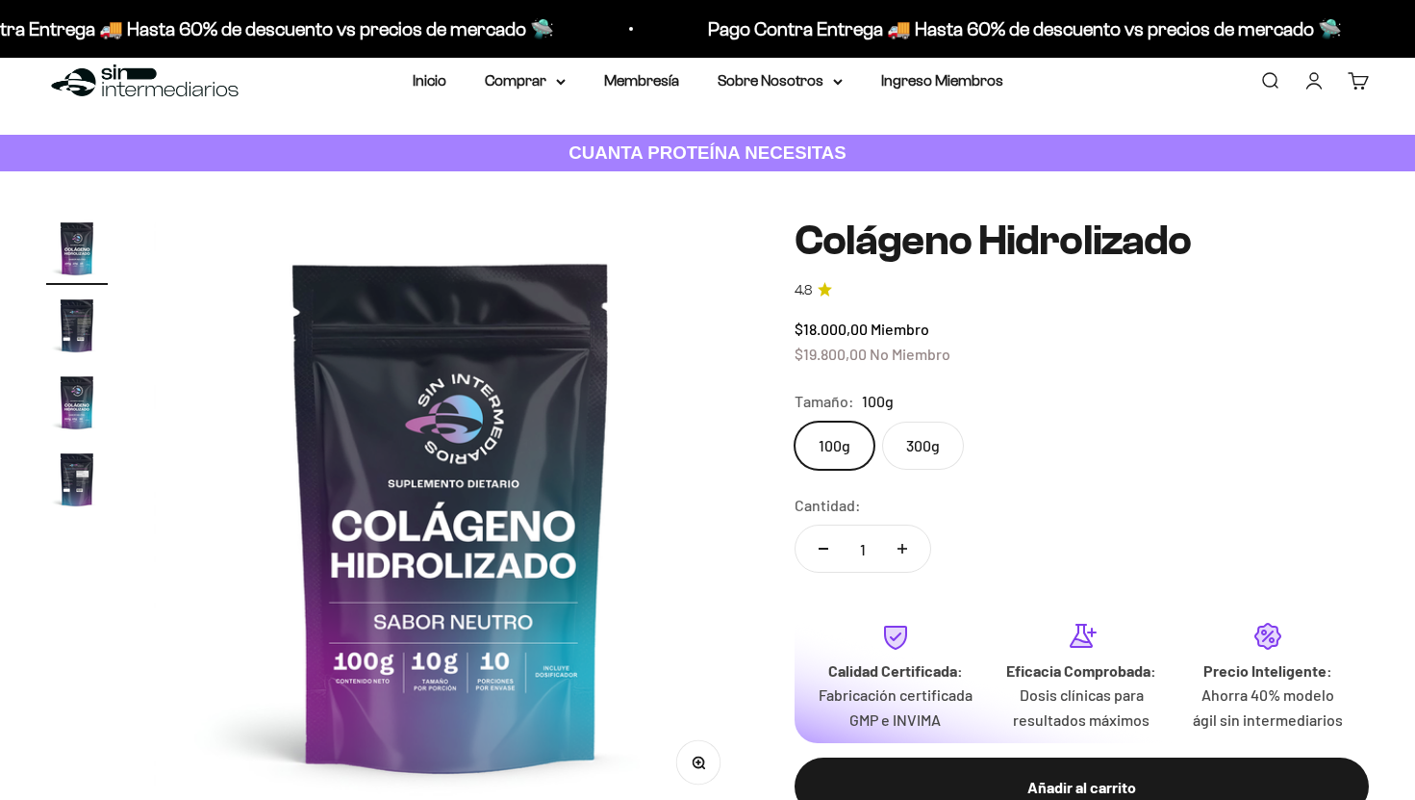
scroll to position [34, 0]
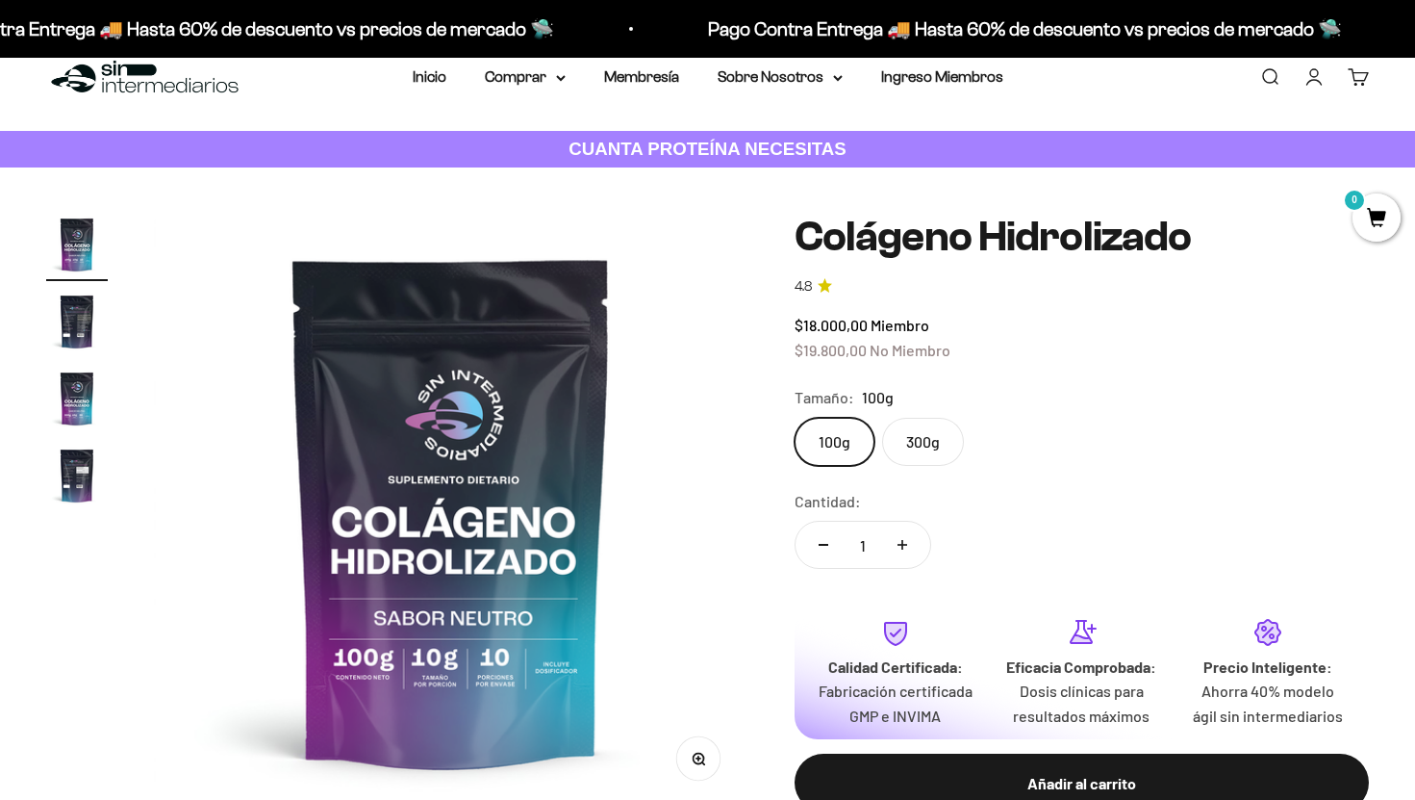
click at [78, 303] on img "Ir al artículo 2" at bounding box center [77, 322] width 62 height 62
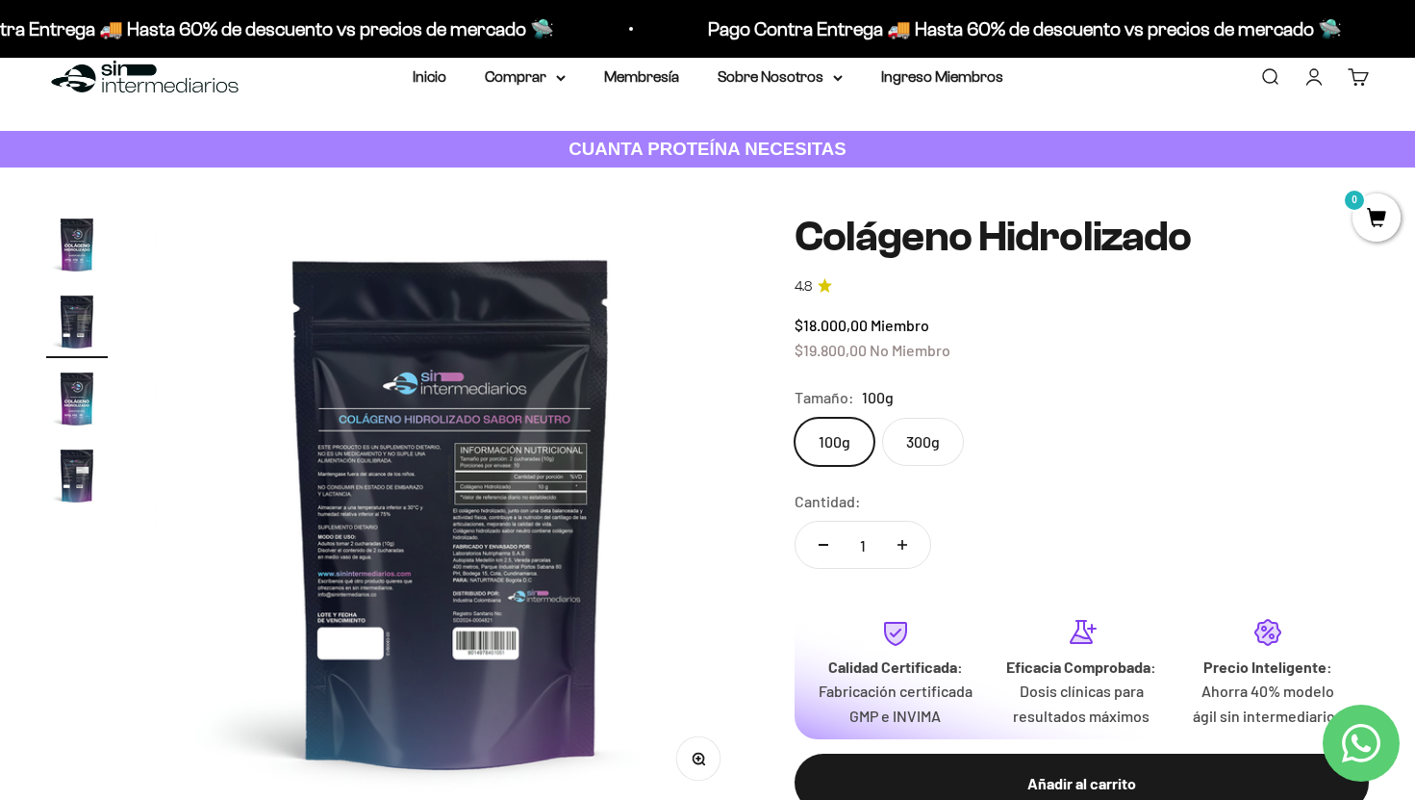
click at [74, 414] on img "Ir al artículo 3" at bounding box center [77, 399] width 62 height 62
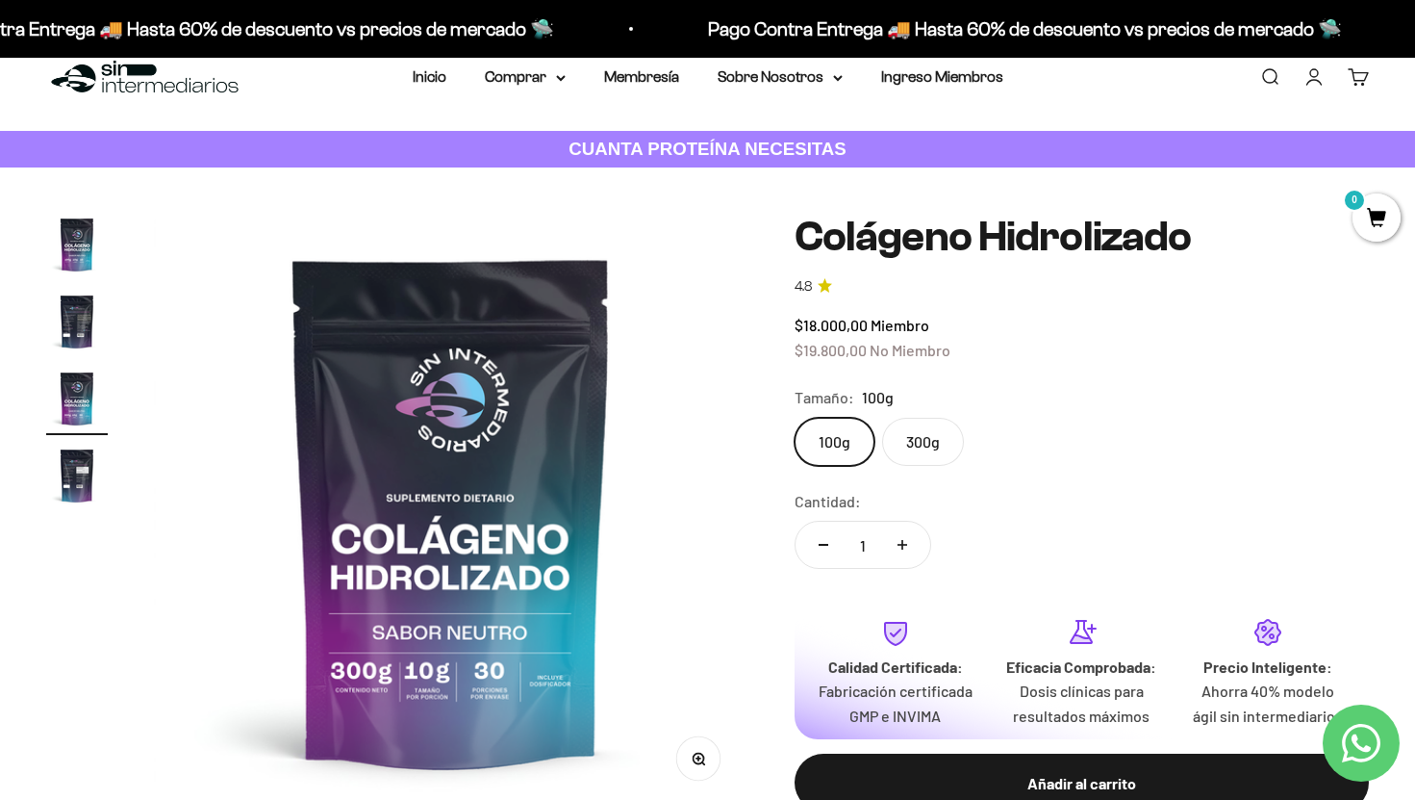
click at [66, 482] on img "Ir al artículo 4" at bounding box center [77, 476] width 62 height 62
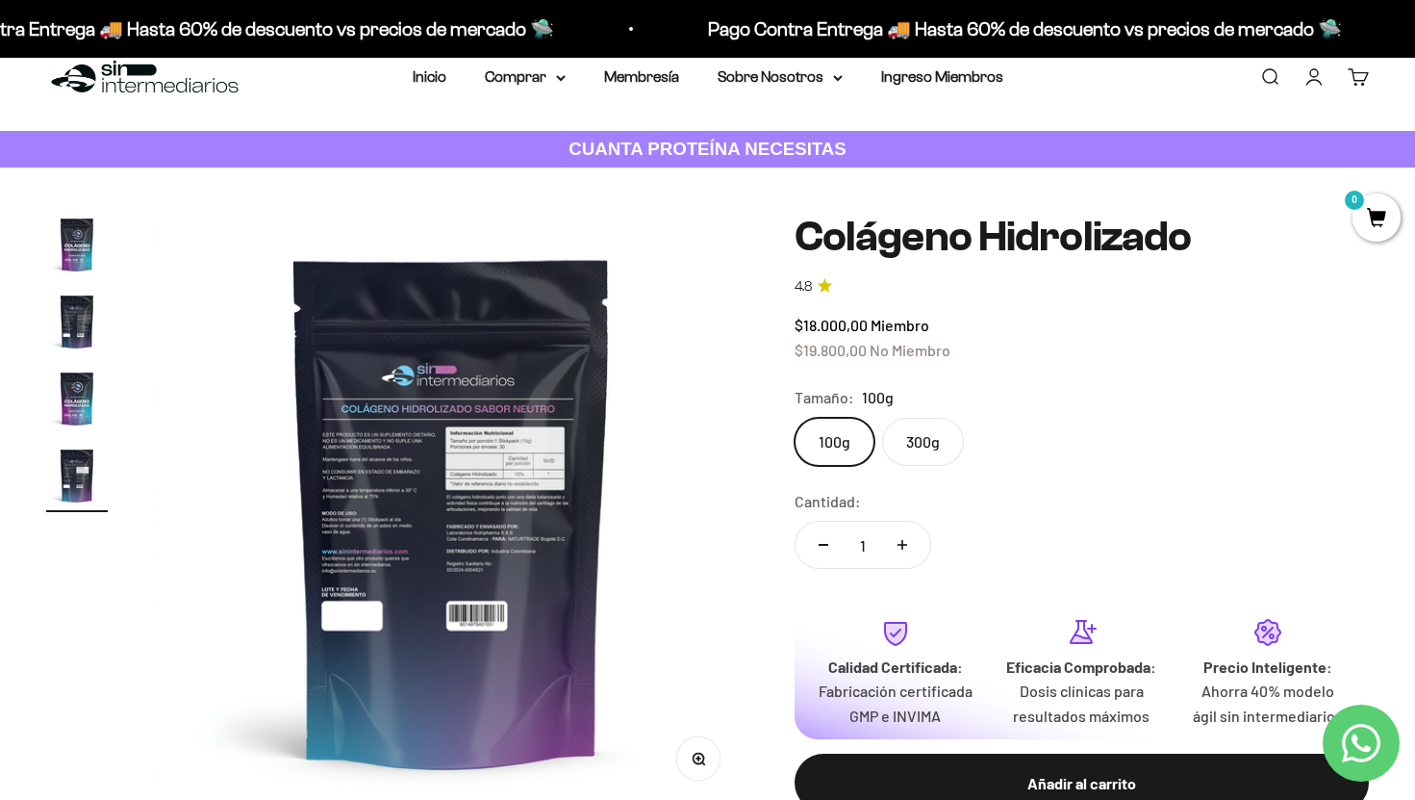
click at [386, 516] on img at bounding box center [452, 511] width 595 height 595
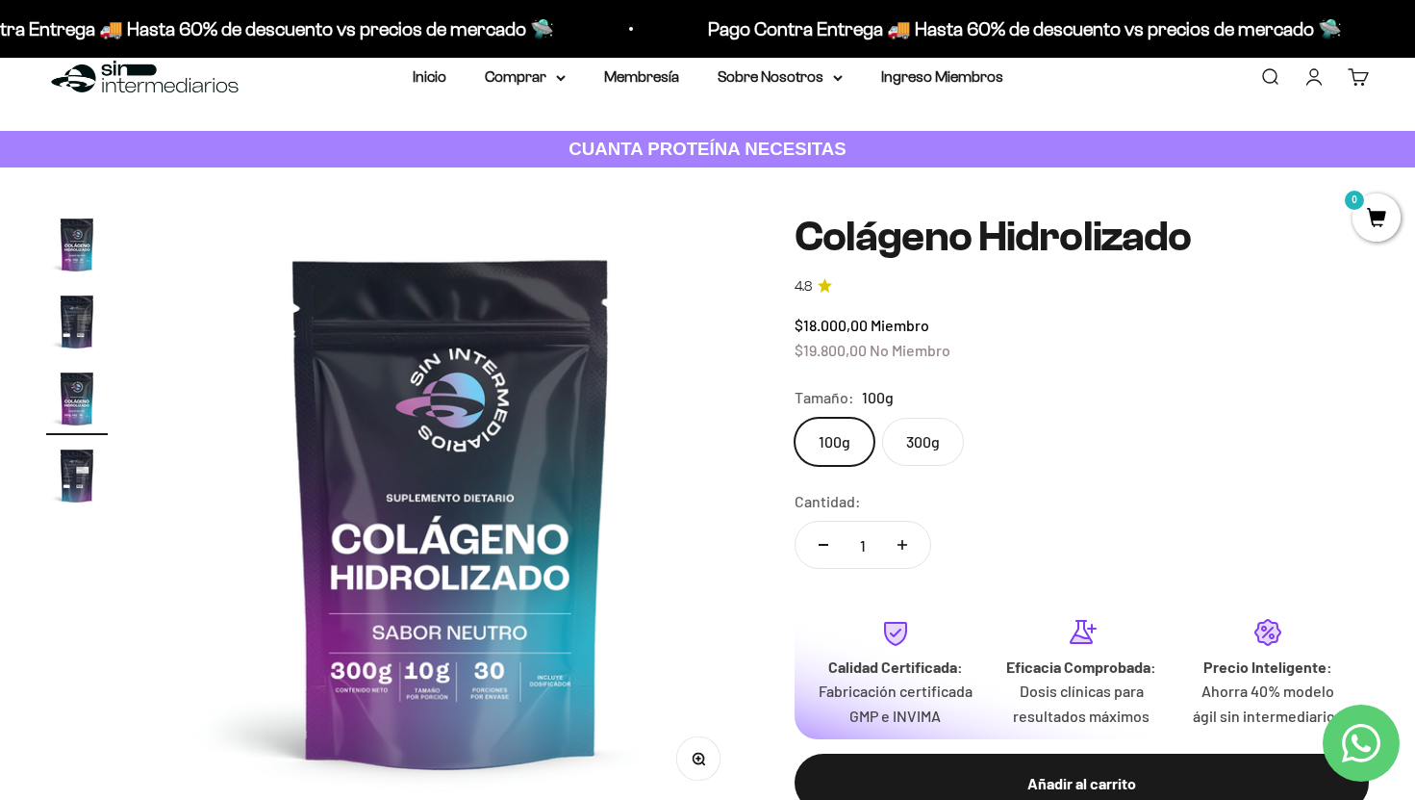
click at [87, 327] on img "Ir al artículo 2" at bounding box center [77, 322] width 62 height 62
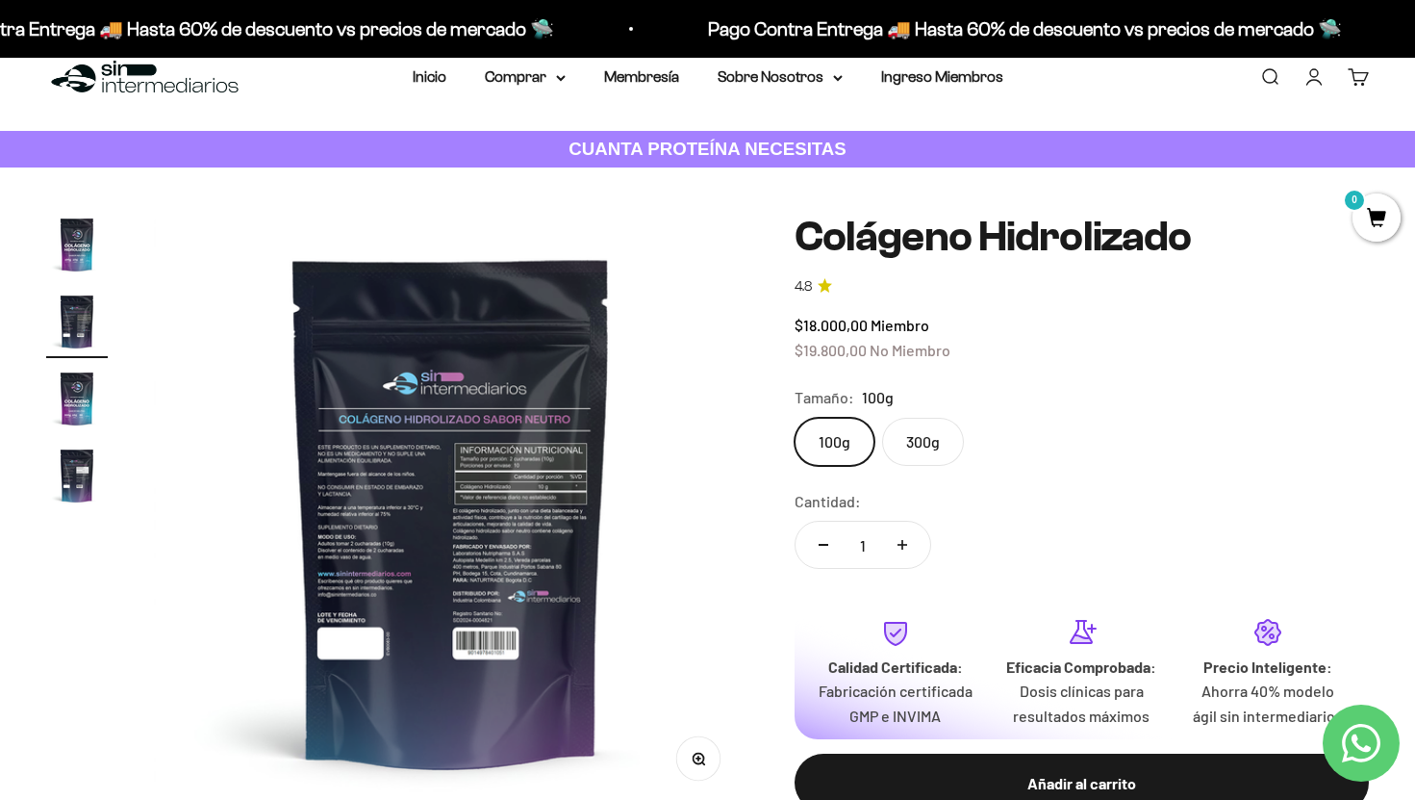
click at [436, 562] on img at bounding box center [451, 511] width 595 height 595
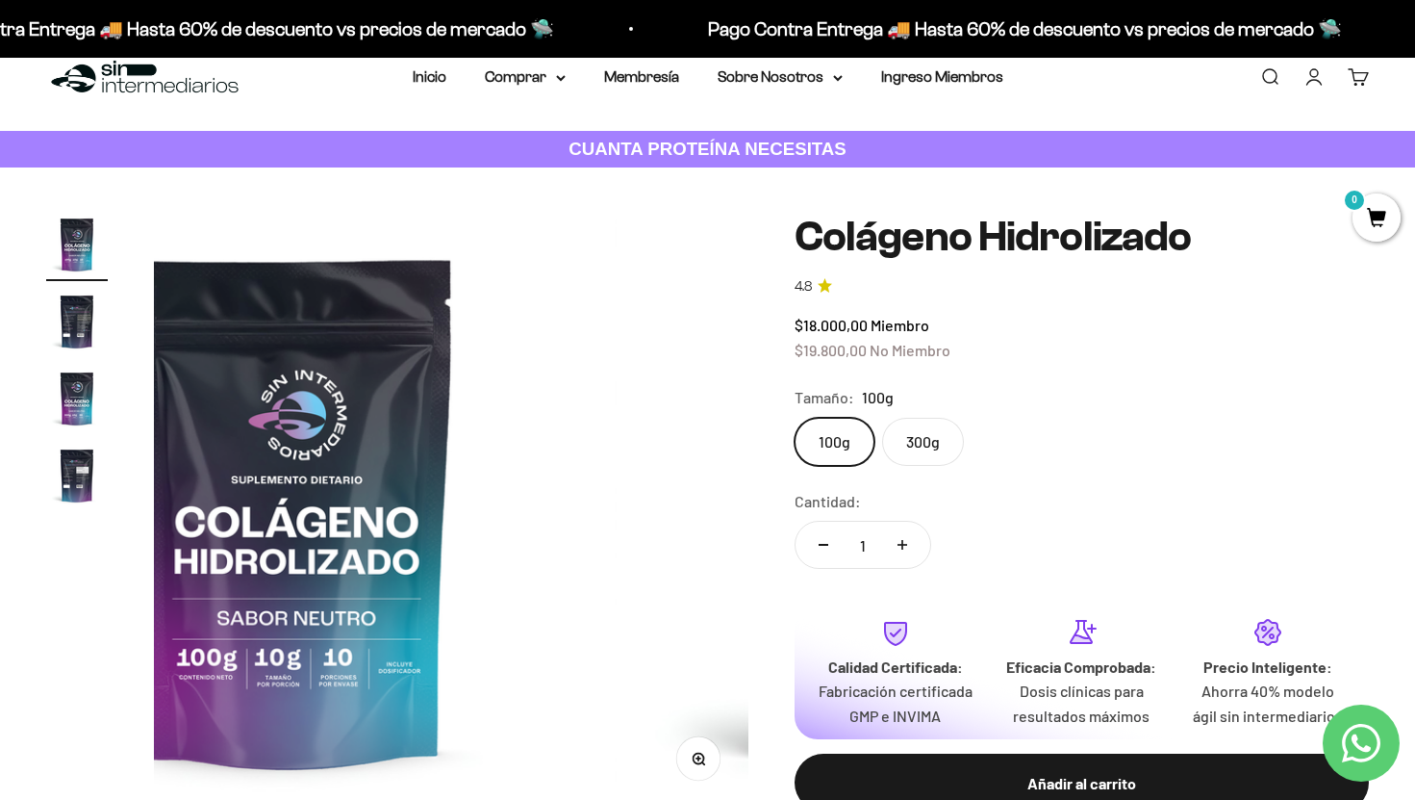
scroll to position [0, 0]
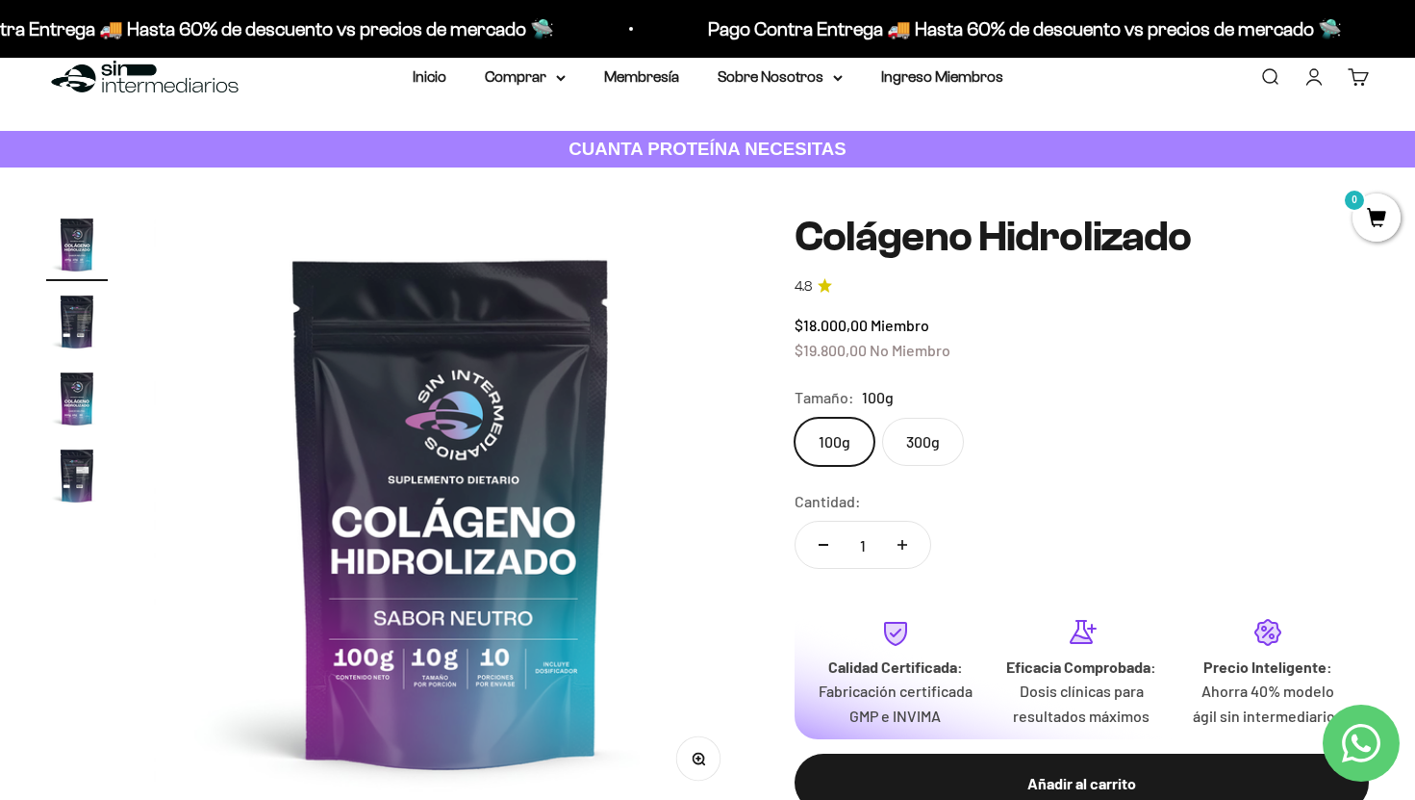
click at [89, 329] on img "Ir al artículo 2" at bounding box center [77, 322] width 62 height 62
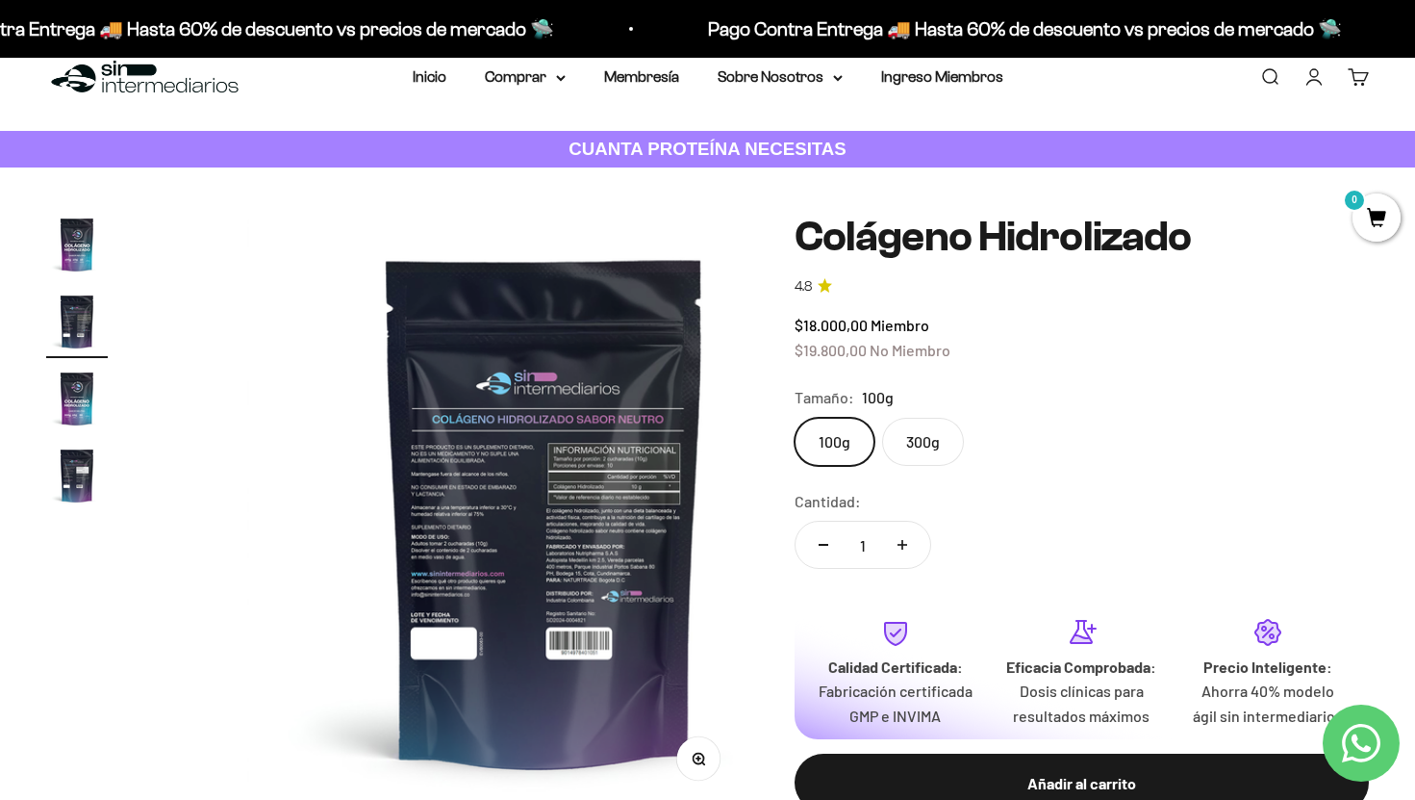
scroll to position [0, 618]
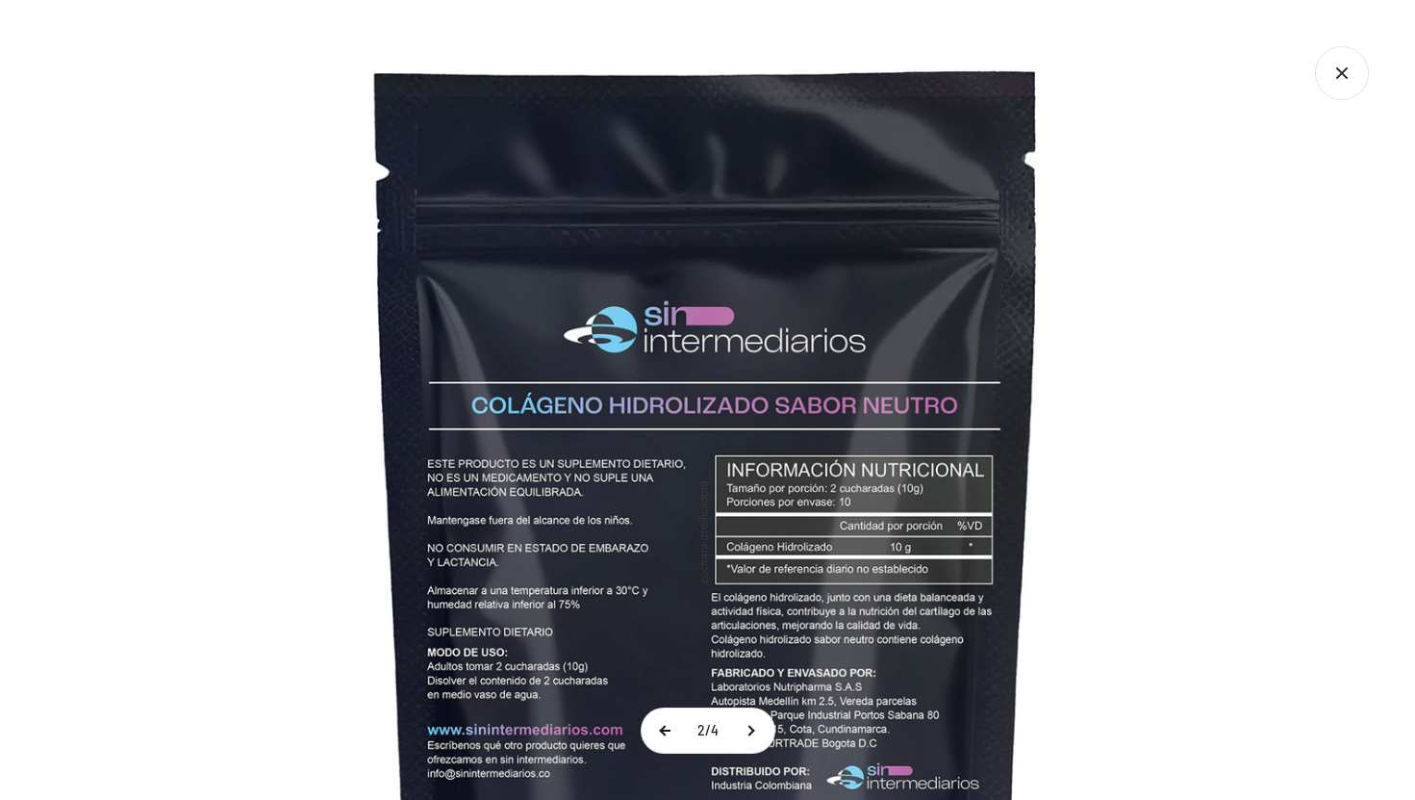
click at [667, 734] on button at bounding box center [666, 730] width 48 height 44
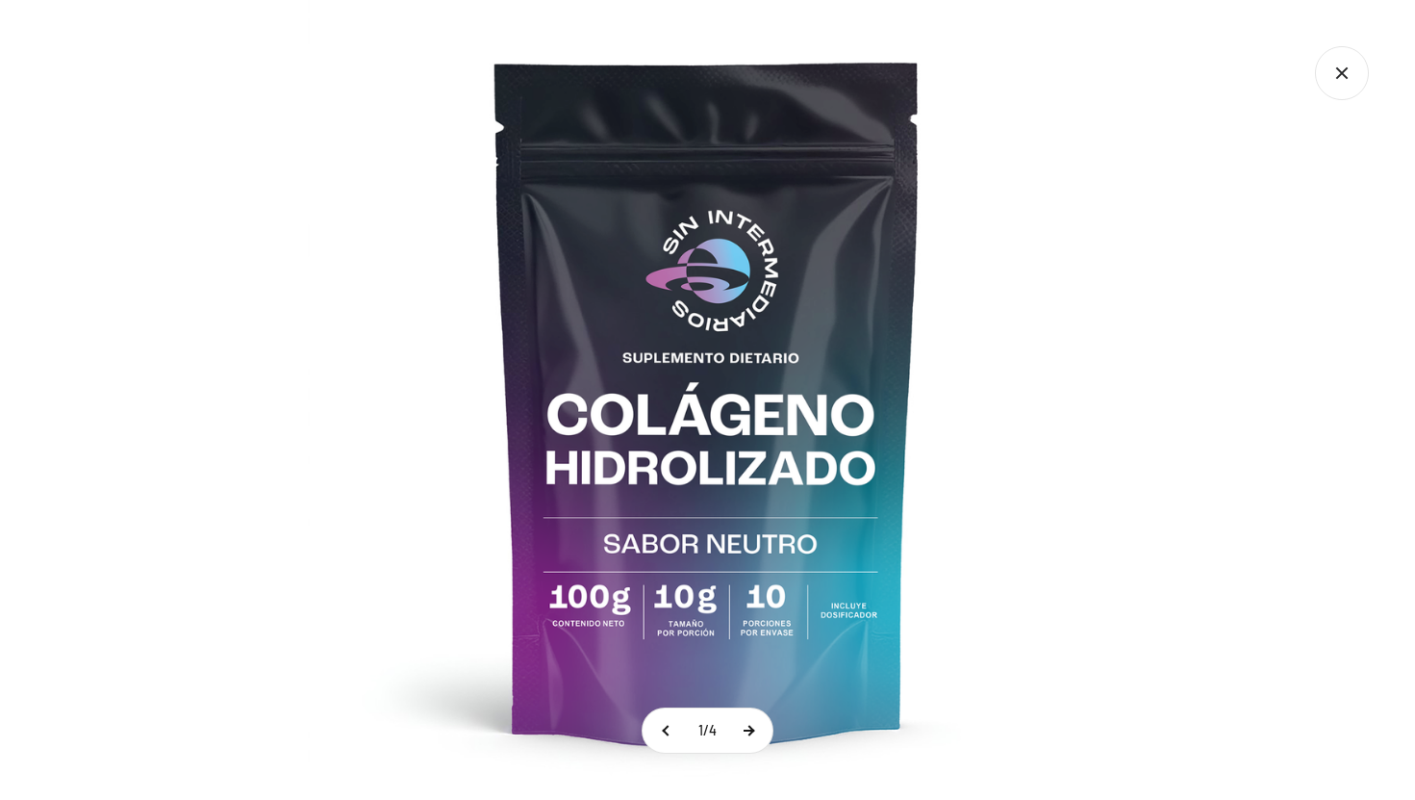
click at [749, 727] on button at bounding box center [748, 730] width 48 height 44
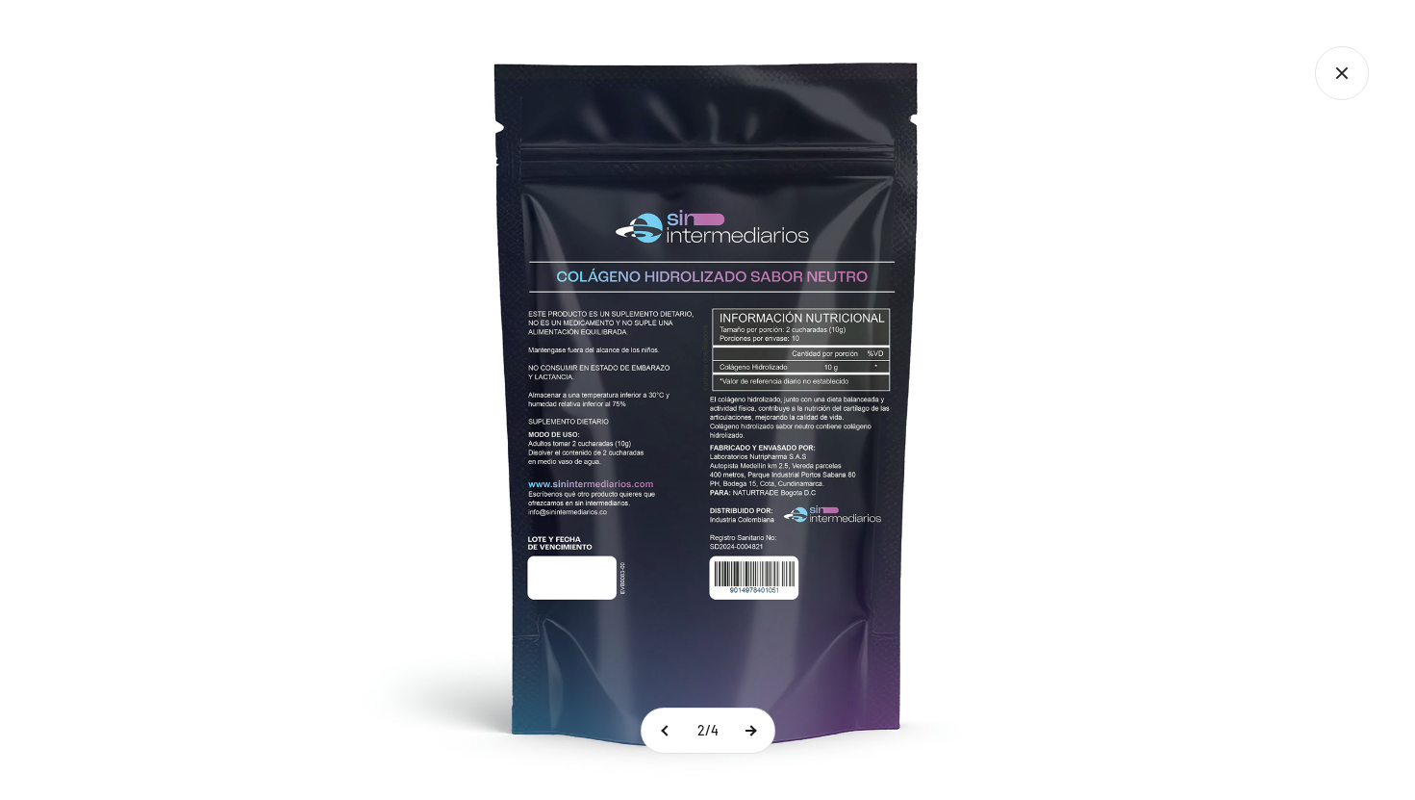
click at [749, 727] on button at bounding box center [750, 730] width 48 height 44
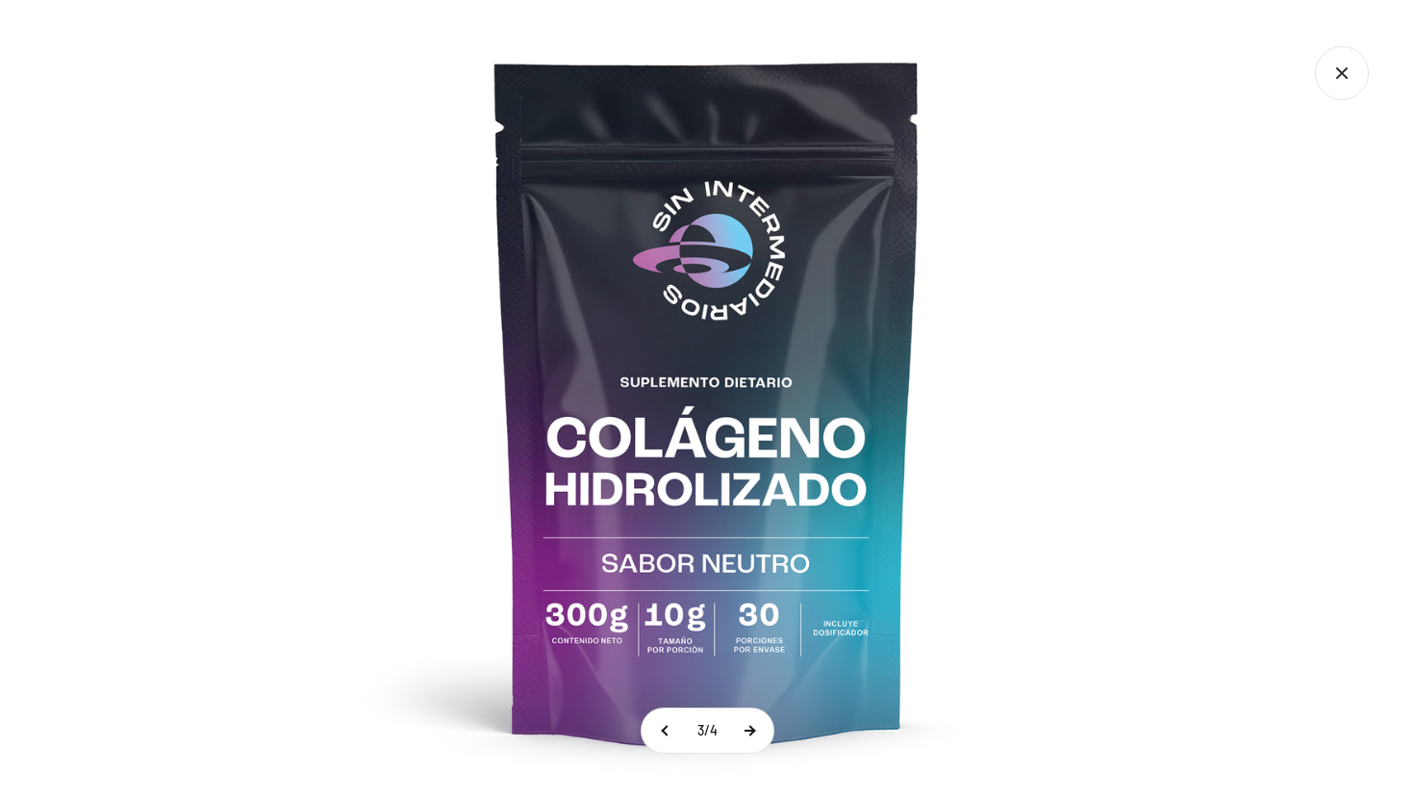
click at [749, 727] on button at bounding box center [749, 730] width 48 height 44
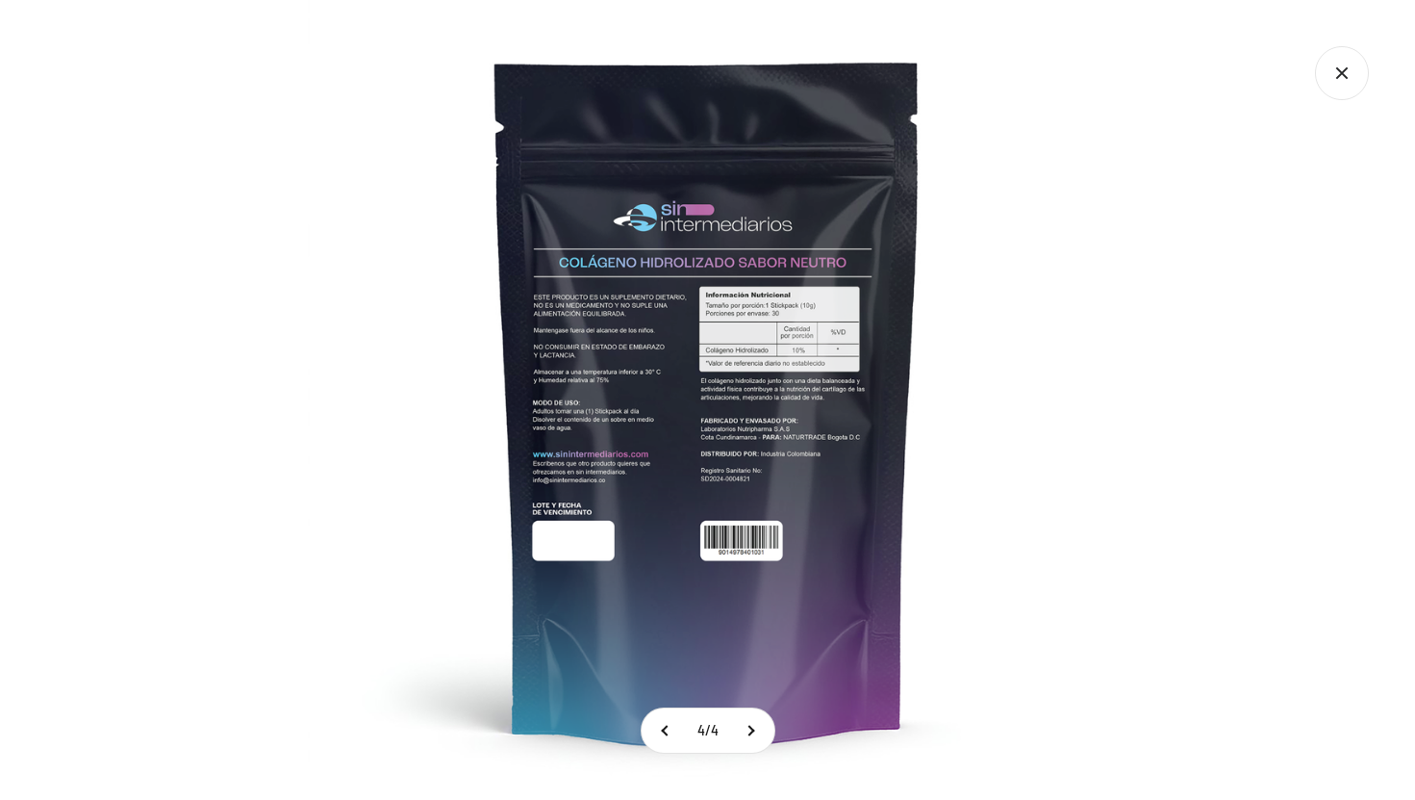
click at [1216, 410] on div at bounding box center [707, 400] width 1415 height 800
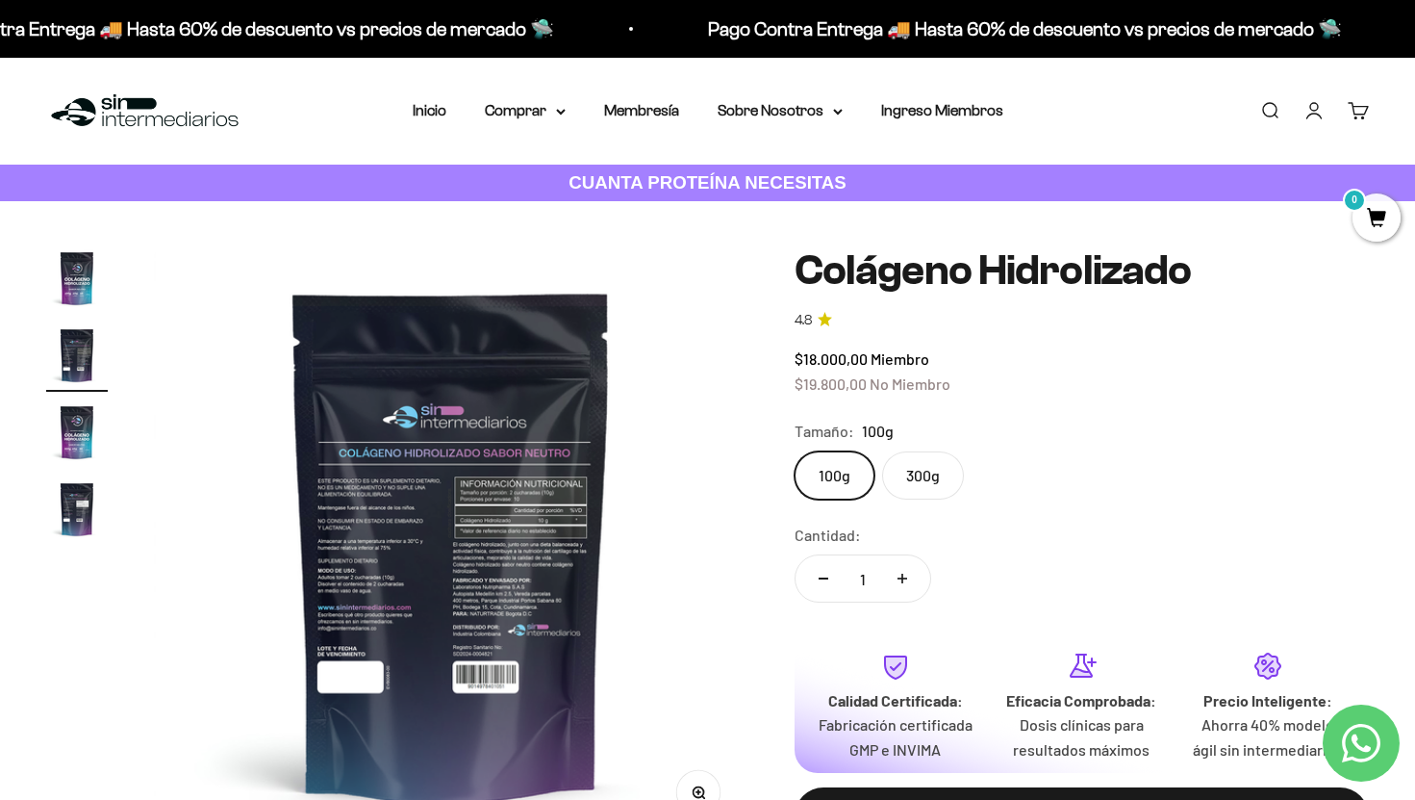
scroll to position [0, 0]
